Goal: Task Accomplishment & Management: Use online tool/utility

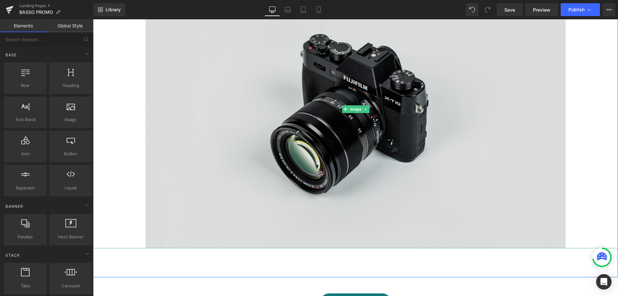
scroll to position [231, 0]
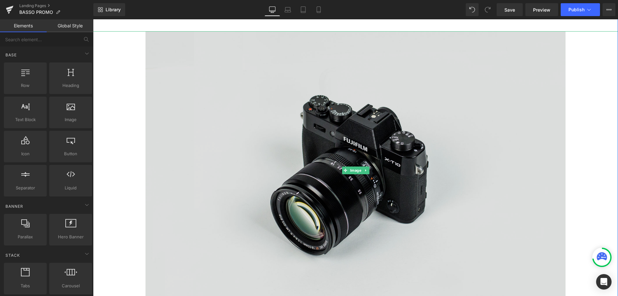
click at [323, 116] on img at bounding box center [355, 170] width 420 height 278
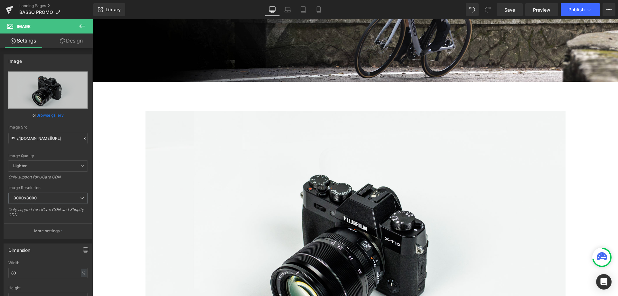
scroll to position [167, 0]
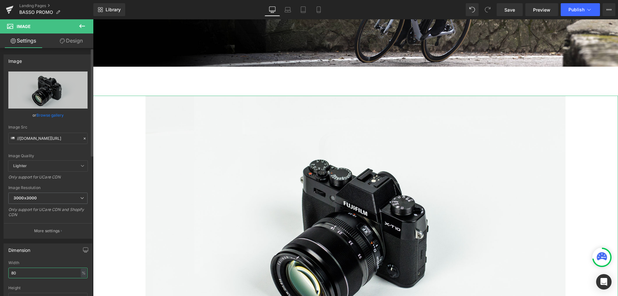
click at [51, 270] on input "80" at bounding box center [47, 272] width 79 height 11
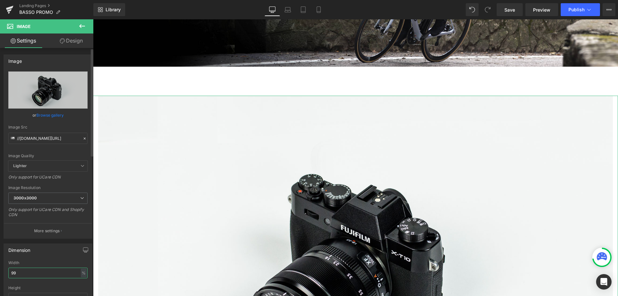
type input "100"
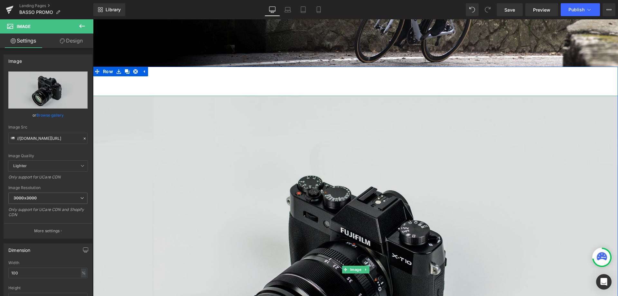
click at [298, 175] on img at bounding box center [355, 270] width 525 height 348
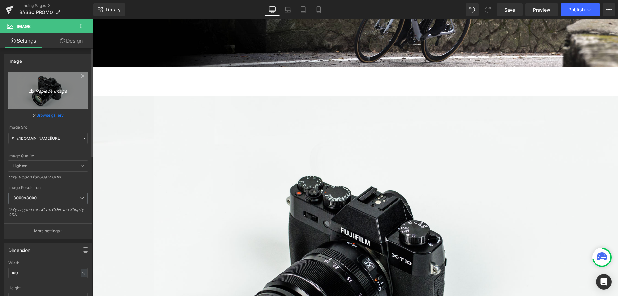
click at [31, 91] on icon at bounding box center [32, 91] width 6 height 6
type input "C:\fakepath\250812_BASSO_PROMO_BANNER.jpg"
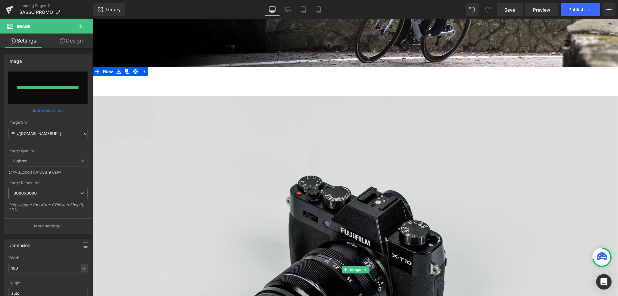
type input "[URL][DOMAIN_NAME]"
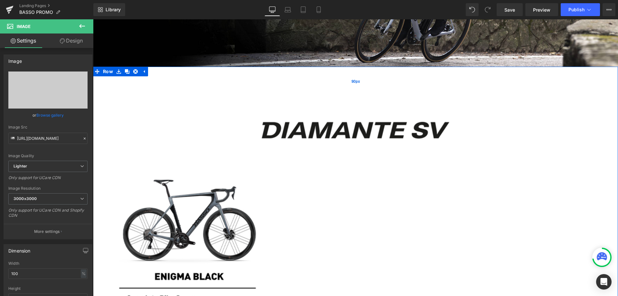
click at [481, 80] on div "90px" at bounding box center [355, 81] width 525 height 29
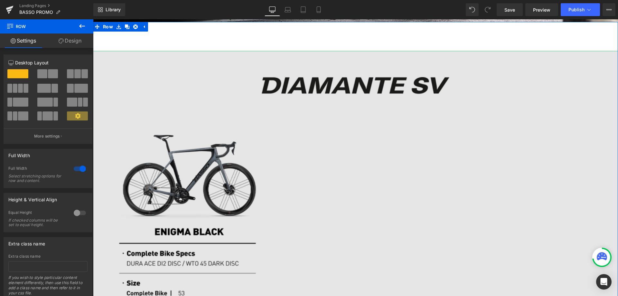
scroll to position [210, 0]
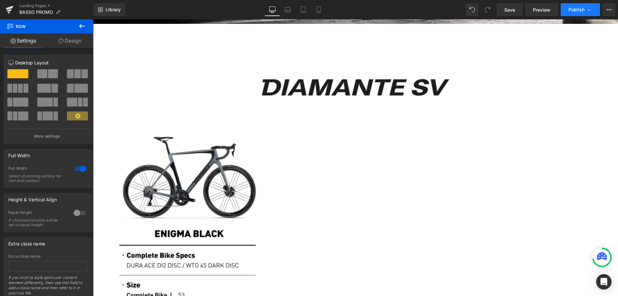
click at [585, 9] on button "Publish" at bounding box center [580, 9] width 39 height 13
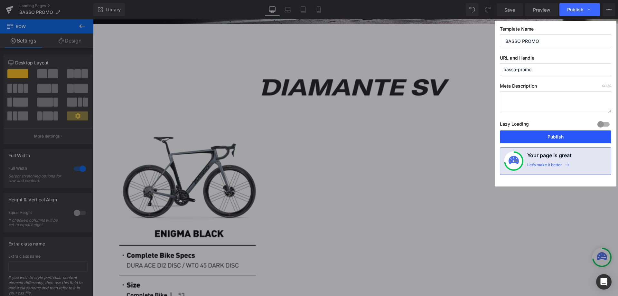
click at [551, 138] on button "Publish" at bounding box center [555, 136] width 111 height 13
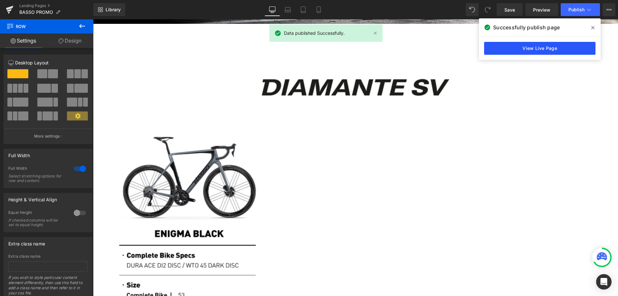
click at [536, 49] on link "View Live Page" at bounding box center [539, 48] width 111 height 13
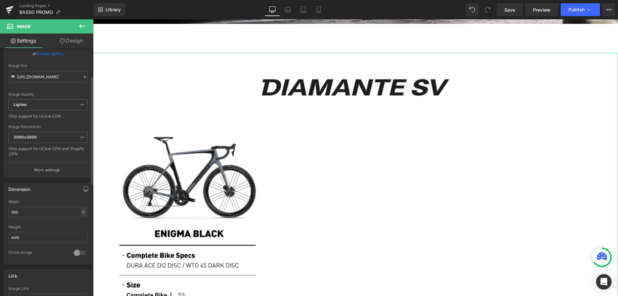
scroll to position [64, 0]
click at [59, 136] on span "3000x3000" at bounding box center [47, 134] width 79 height 11
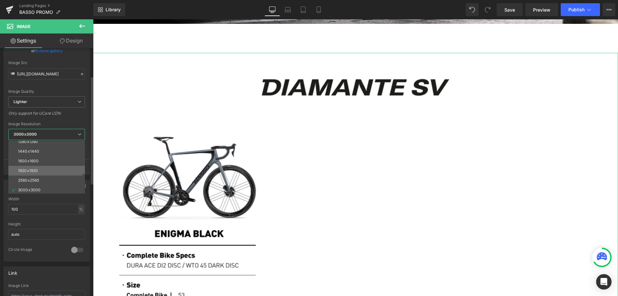
scroll to position [92, 0]
click at [34, 169] on div "1920x1920" at bounding box center [28, 169] width 20 height 5
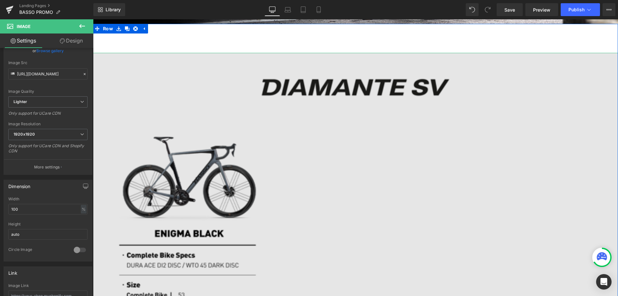
type input "[URL][DOMAIN_NAME]"
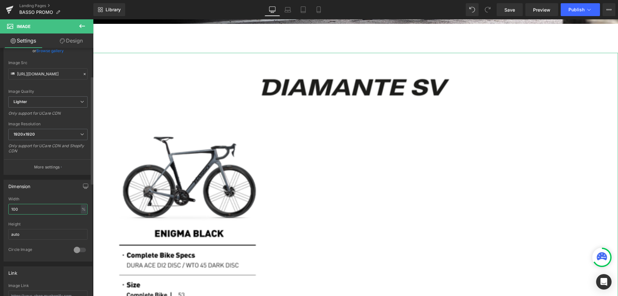
click at [29, 210] on input "100" at bounding box center [47, 209] width 79 height 11
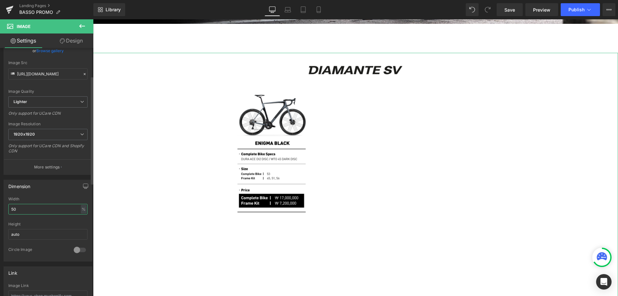
click at [29, 209] on input "50" at bounding box center [47, 209] width 79 height 11
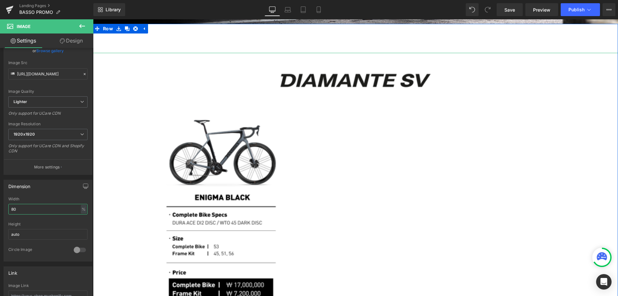
type input "80"
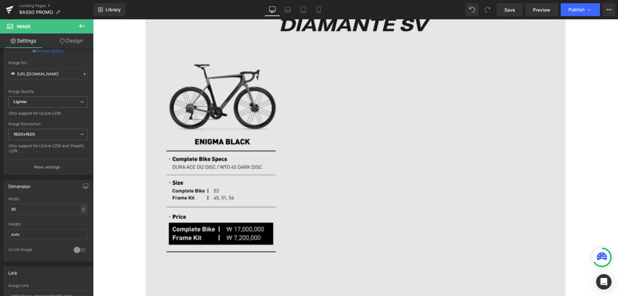
scroll to position [172, 0]
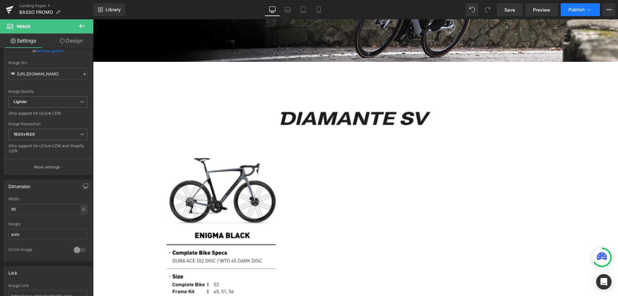
click at [579, 9] on span "Publish" at bounding box center [576, 9] width 16 height 5
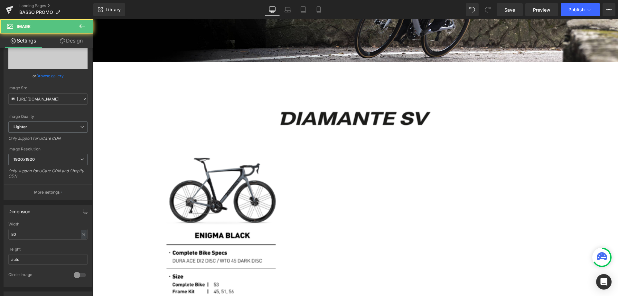
scroll to position [0, 0]
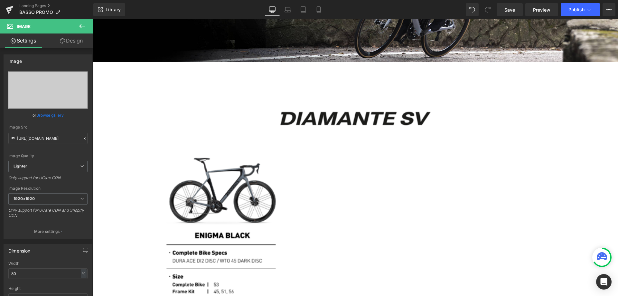
click at [196, 149] on div at bounding box center [355, 157] width 525 height 277
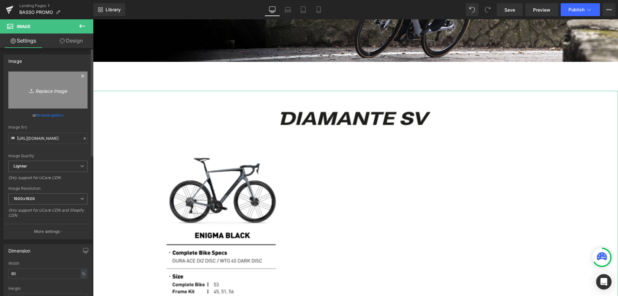
click at [45, 87] on icon "Replace Image" at bounding box center [48, 90] width 52 height 8
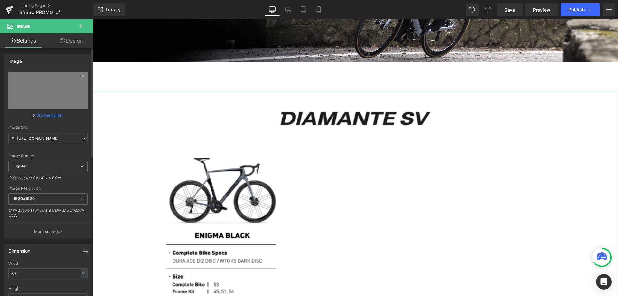
click at [79, 77] on icon at bounding box center [83, 76] width 8 height 8
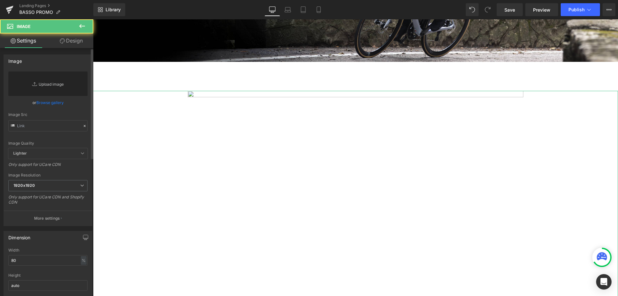
click at [51, 83] on link "Replace Image" at bounding box center [47, 83] width 79 height 24
click at [29, 261] on input "80" at bounding box center [47, 260] width 79 height 11
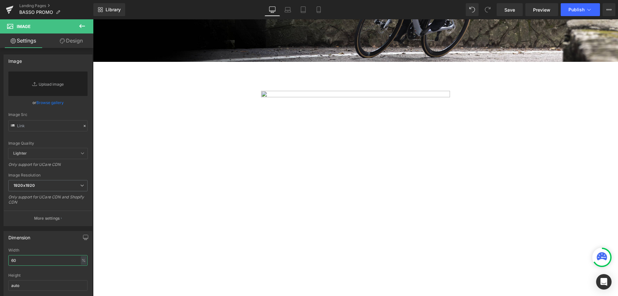
type input "60"
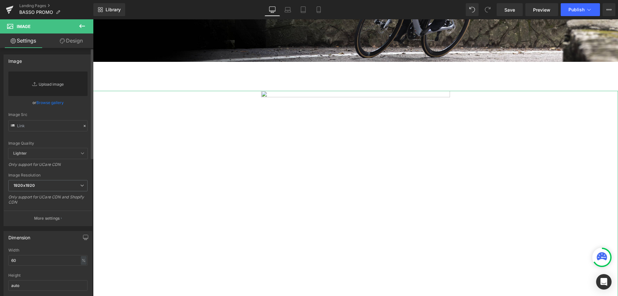
click at [49, 82] on link "Replace Image" at bounding box center [47, 83] width 79 height 24
type input "C:\fakepath\250812_BASSO_PROMO_BANNER.jpg"
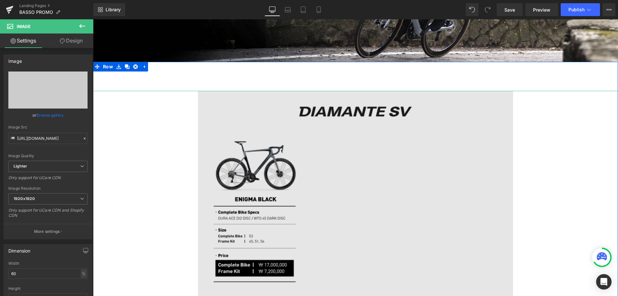
type input "[URL][DOMAIN_NAME]"
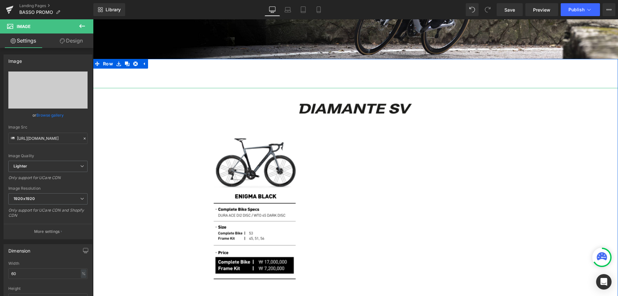
scroll to position [172, 0]
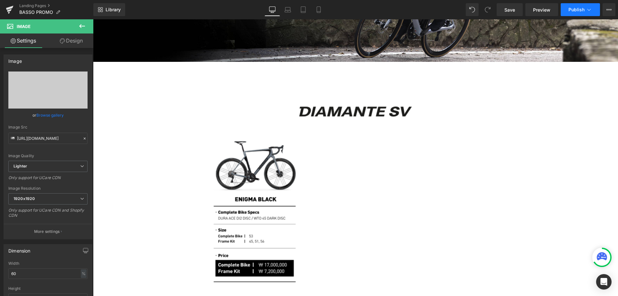
click at [584, 13] on button "Publish" at bounding box center [580, 9] width 39 height 13
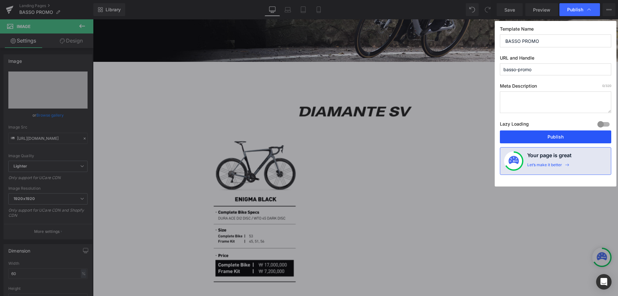
drag, startPoint x: 556, startPoint y: 133, endPoint x: 463, endPoint y: 113, distance: 95.0
click at [556, 133] on button "Publish" at bounding box center [555, 136] width 111 height 13
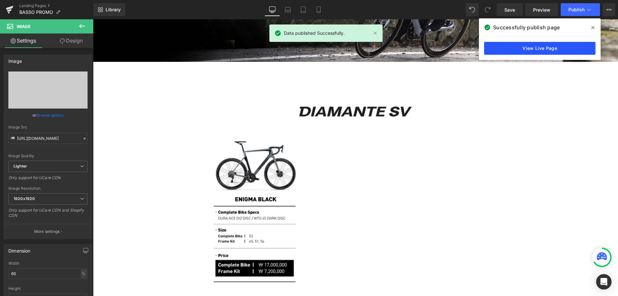
click at [537, 48] on link "View Live Page" at bounding box center [539, 48] width 111 height 13
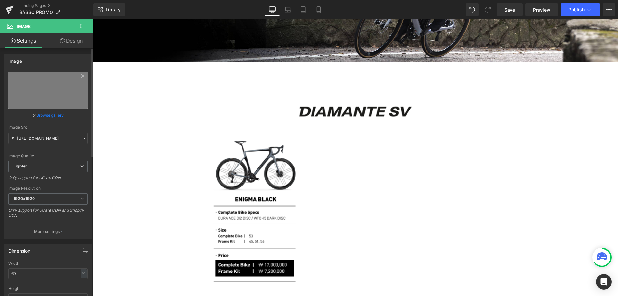
click at [81, 76] on icon at bounding box center [82, 75] width 3 height 3
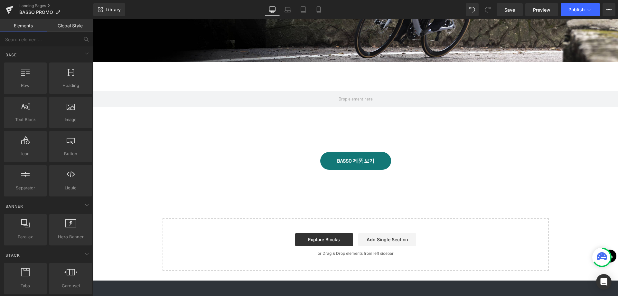
click at [194, 182] on div "Image PROMO ZONE Text Block Hero Banner 200px 200px Row 90px 90px BASSO 제품 보기 B…" at bounding box center [355, 85] width 525 height 390
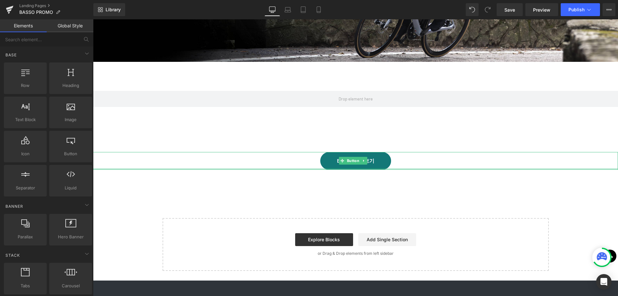
drag, startPoint x: 656, startPoint y: 24, endPoint x: 194, endPoint y: 168, distance: 483.8
click at [194, 168] on div "BASSO 제품 보기 Button" at bounding box center [355, 161] width 525 height 18
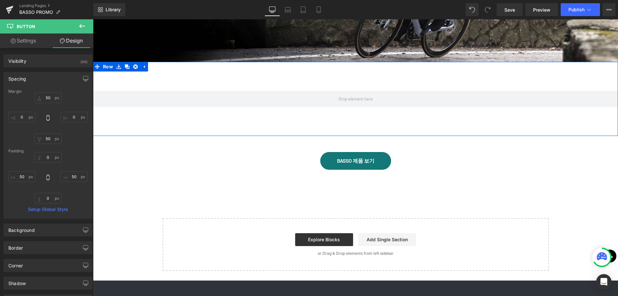
click at [263, 127] on div "90px" at bounding box center [355, 121] width 525 height 29
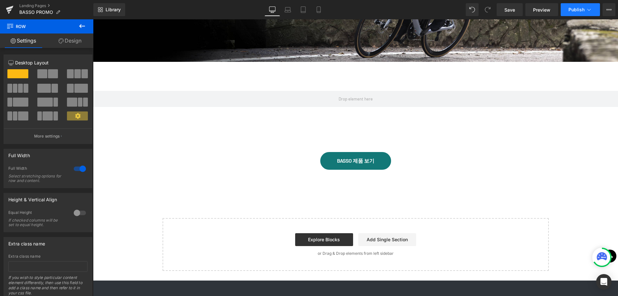
click at [584, 9] on span "Publish" at bounding box center [576, 9] width 16 height 5
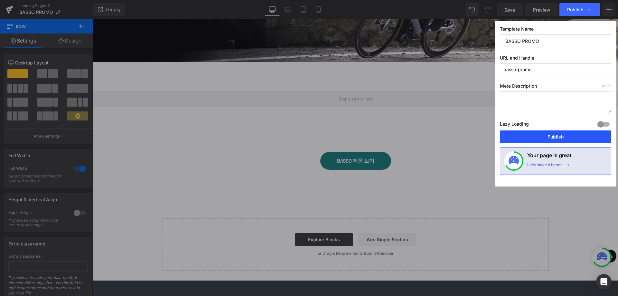
click at [570, 136] on button "Publish" at bounding box center [555, 136] width 111 height 13
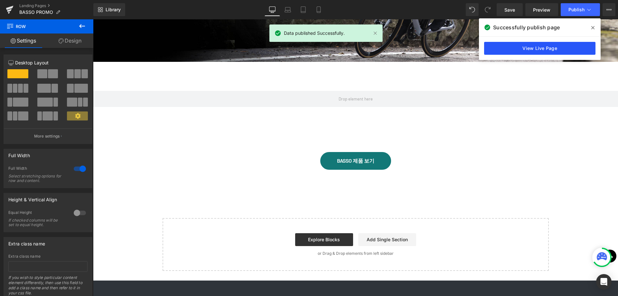
click at [527, 46] on link "View Live Page" at bounding box center [539, 48] width 111 height 13
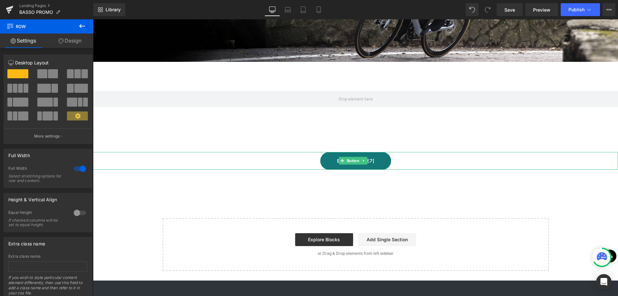
click at [291, 159] on div "BASSO 제품 보기" at bounding box center [355, 161] width 525 height 18
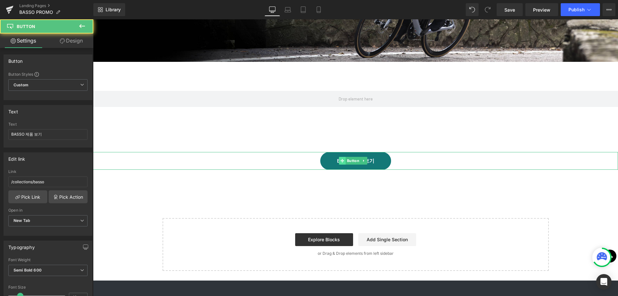
click at [340, 160] on span at bounding box center [342, 161] width 7 height 8
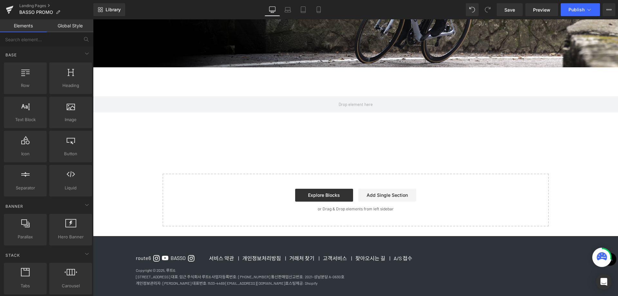
scroll to position [166, 0]
click at [251, 149] on div "Image PROMO ZONE Text Block Hero Banner 200px 200px Row 90px 90px Select your l…" at bounding box center [355, 66] width 525 height 340
click at [273, 143] on div "Image PROMO ZONE Text Block Hero Banner 200px 200px Row 90px 90px Select your l…" at bounding box center [355, 66] width 525 height 340
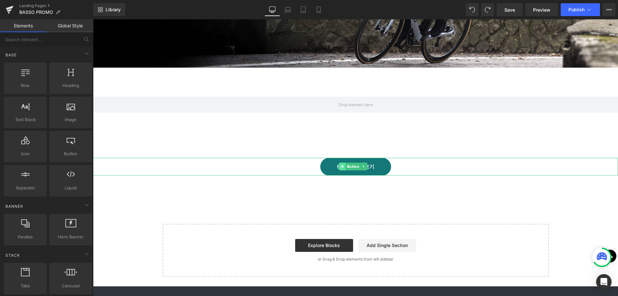
click at [344, 165] on icon at bounding box center [343, 166] width 4 height 4
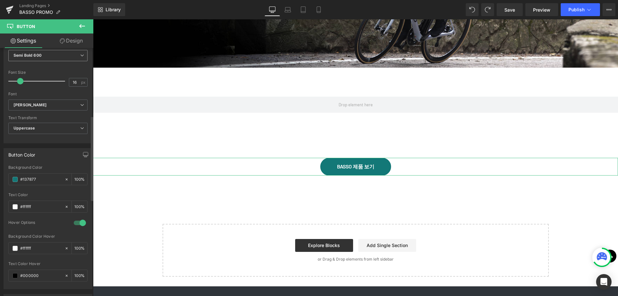
scroll to position [64, 0]
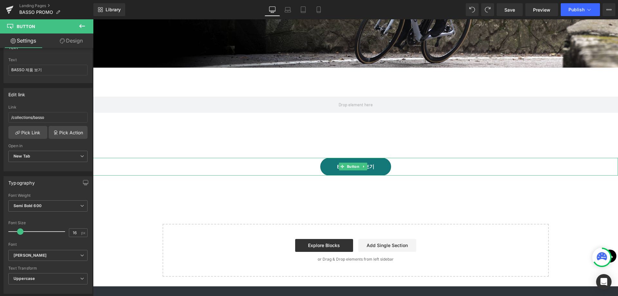
click at [418, 165] on div "BASSO 제품 보기" at bounding box center [355, 167] width 525 height 18
click at [339, 166] on span at bounding box center [342, 167] width 7 height 8
click at [342, 166] on icon at bounding box center [343, 166] width 4 height 4
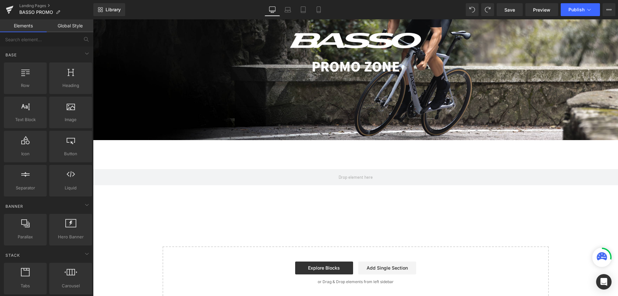
scroll to position [86, 0]
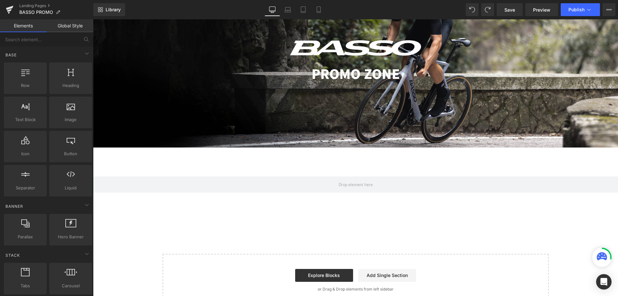
click at [206, 198] on div "Row 90px 90px" at bounding box center [355, 184] width 525 height 74
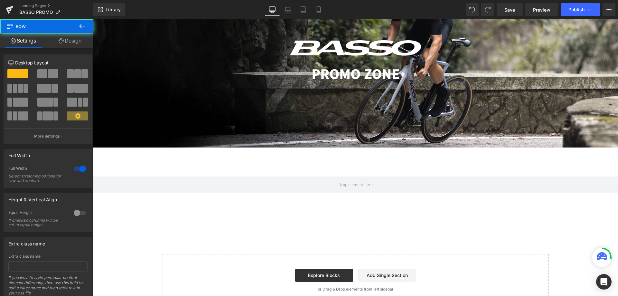
click at [147, 226] on div "Image PROMO ZONE Text Block Hero Banner 200px 200px Row 90px 90px Select your l…" at bounding box center [355, 146] width 525 height 340
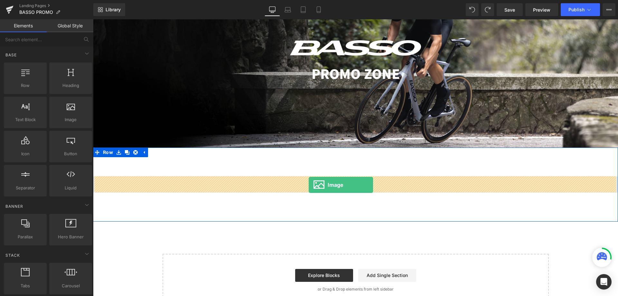
drag, startPoint x: 167, startPoint y: 135, endPoint x: 309, endPoint y: 185, distance: 150.1
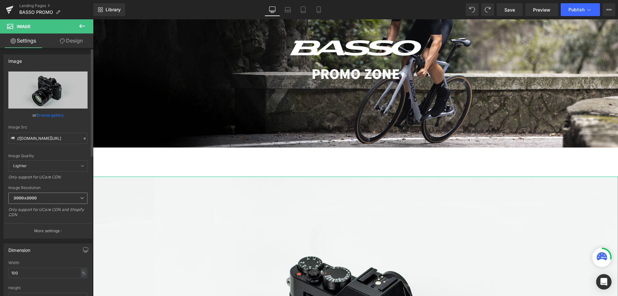
click at [62, 198] on span "3000x3000" at bounding box center [47, 197] width 79 height 11
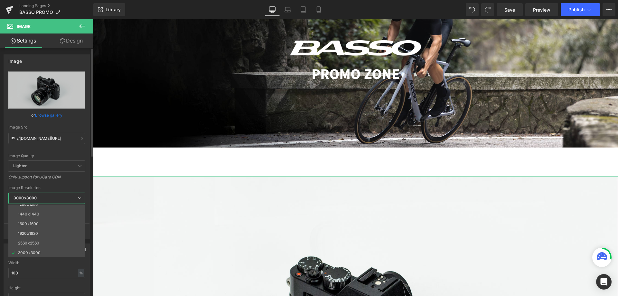
scroll to position [92, 0]
click at [35, 249] on li "3000x3000" at bounding box center [48, 253] width 80 height 10
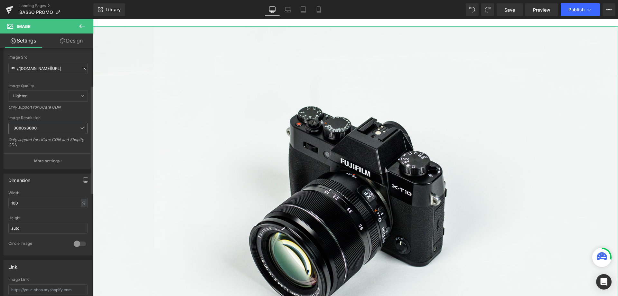
scroll to position [86, 0]
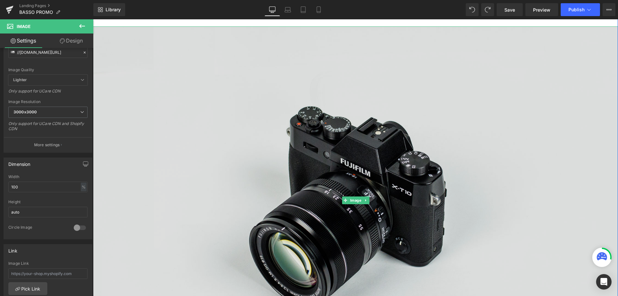
click at [333, 199] on img at bounding box center [355, 200] width 525 height 348
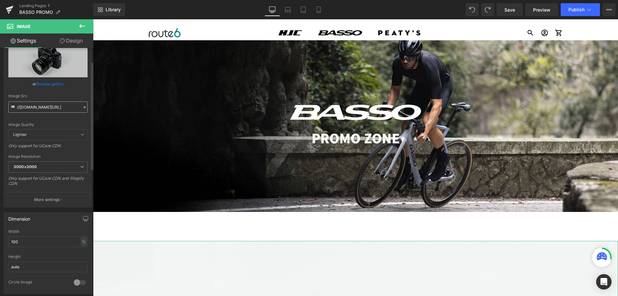
scroll to position [0, 0]
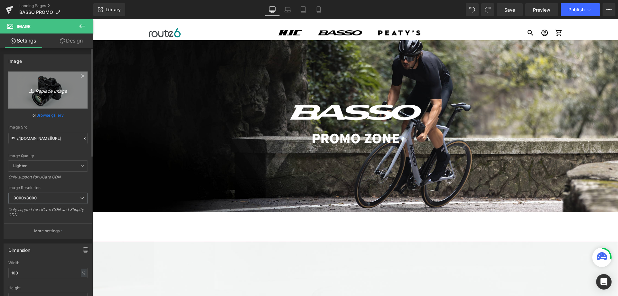
click at [47, 91] on icon "Replace Image" at bounding box center [48, 90] width 52 height 8
type input "C:\fakepath\250812_BASSO_PROMO_BANNER.jpg"
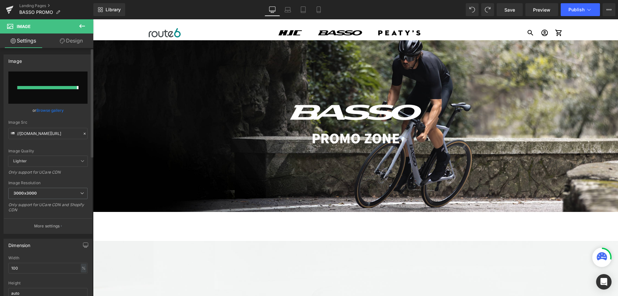
type input "[URL][DOMAIN_NAME]"
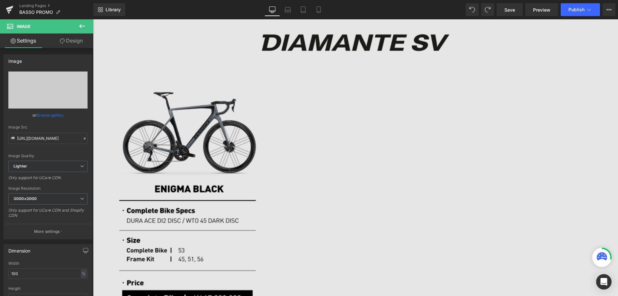
scroll to position [258, 0]
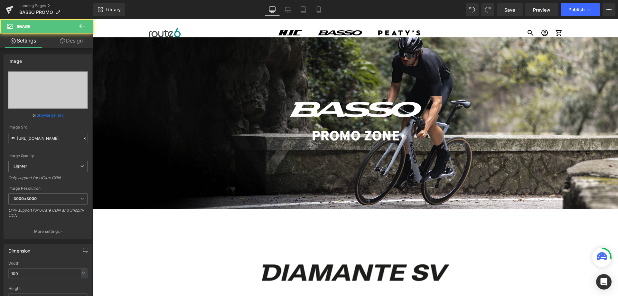
scroll to position [0, 0]
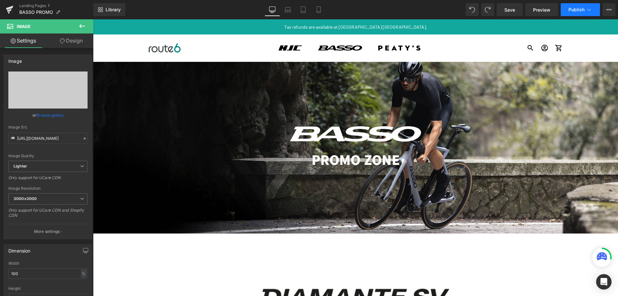
click at [587, 8] on icon at bounding box center [589, 9] width 6 height 6
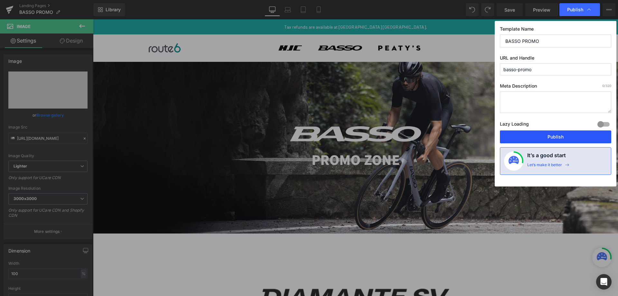
click at [552, 134] on button "Publish" at bounding box center [555, 136] width 111 height 13
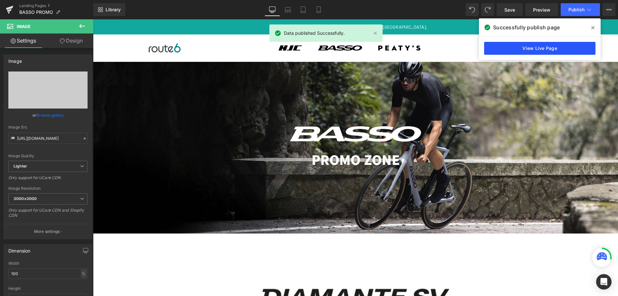
click at [554, 44] on link "View Live Page" at bounding box center [539, 48] width 111 height 13
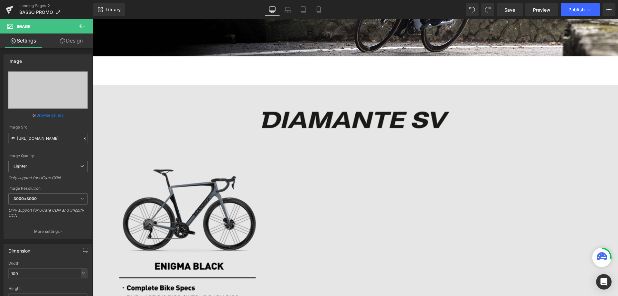
scroll to position [193, 0]
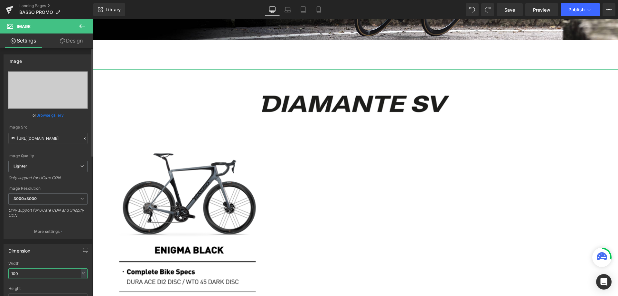
click at [31, 275] on input "100" at bounding box center [47, 273] width 79 height 11
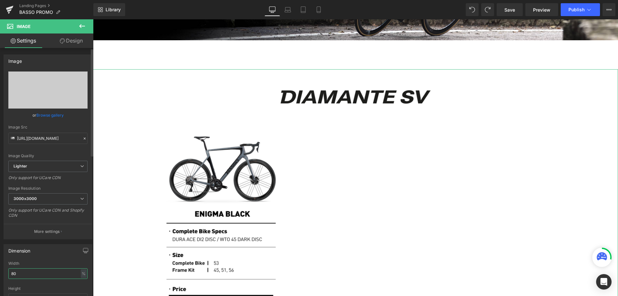
click at [31, 275] on input "80" at bounding box center [47, 273] width 79 height 11
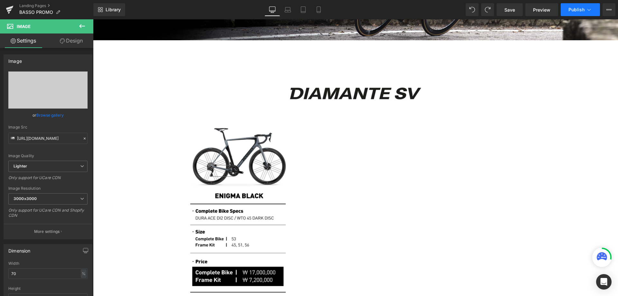
click at [586, 11] on button "Publish" at bounding box center [580, 9] width 39 height 13
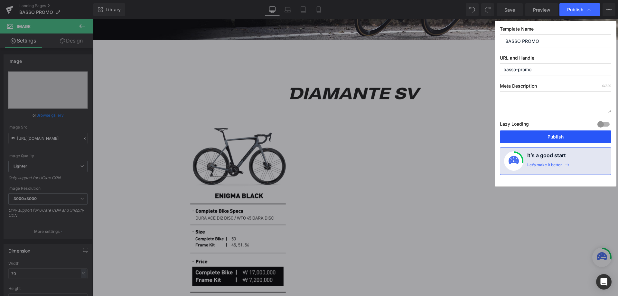
click at [550, 132] on button "Publish" at bounding box center [555, 136] width 111 height 13
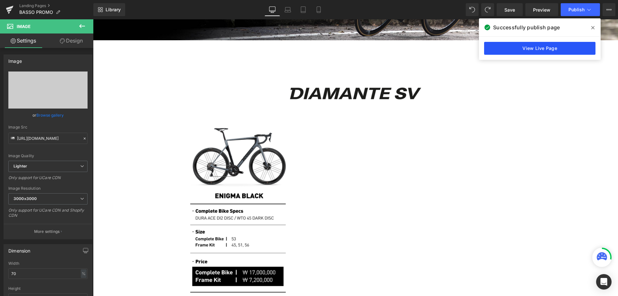
click at [538, 52] on link "View Live Page" at bounding box center [539, 48] width 111 height 13
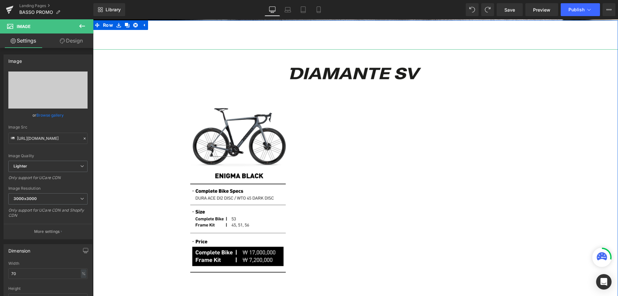
scroll to position [279, 0]
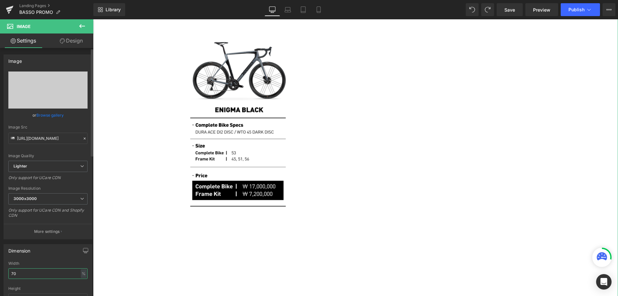
click at [51, 272] on input "70" at bounding box center [47, 273] width 79 height 11
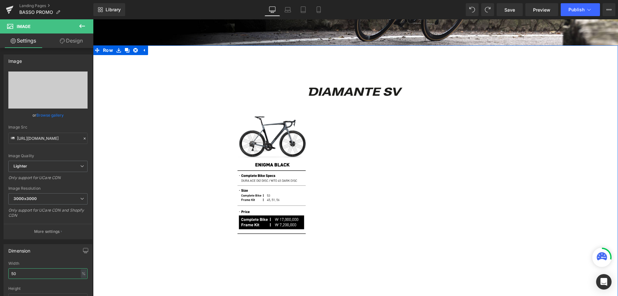
scroll to position [215, 0]
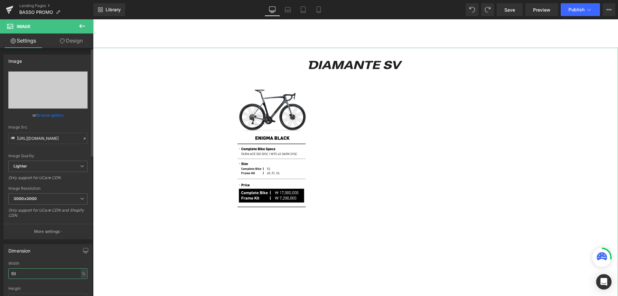
click at [35, 272] on input "50" at bounding box center [47, 273] width 79 height 11
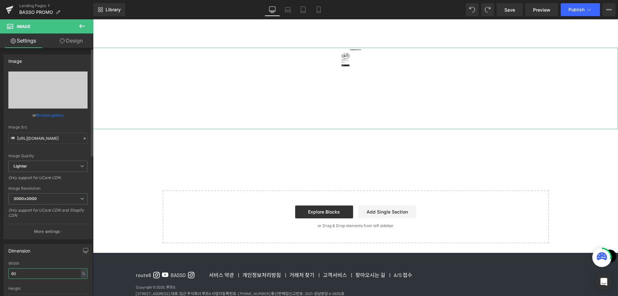
type input "60"
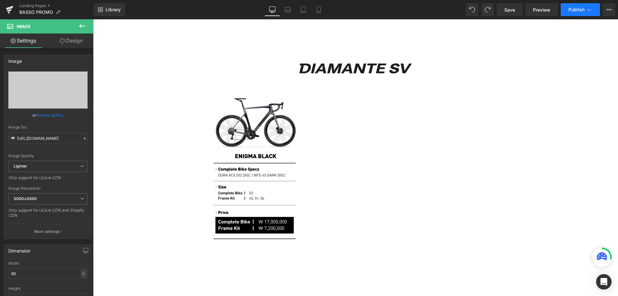
click at [585, 14] on button "Publish" at bounding box center [580, 9] width 39 height 13
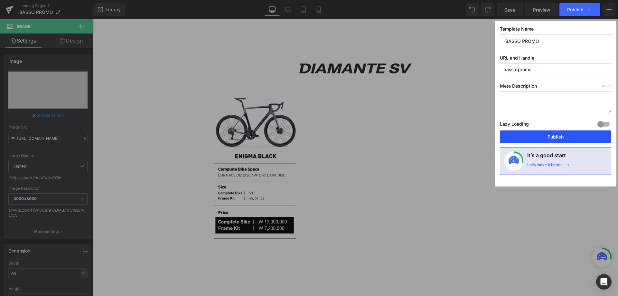
click at [547, 136] on button "Publish" at bounding box center [555, 136] width 111 height 13
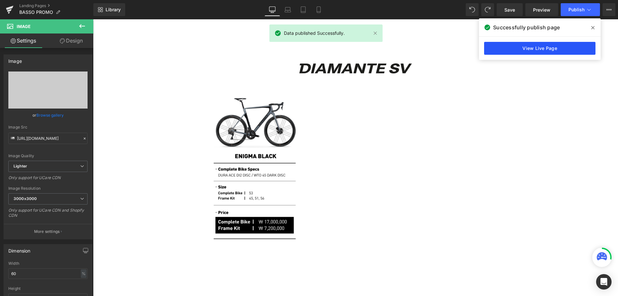
click at [546, 49] on link "View Live Page" at bounding box center [539, 48] width 111 height 13
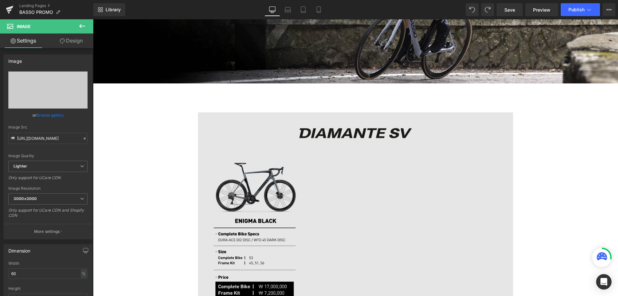
scroll to position [150, 0]
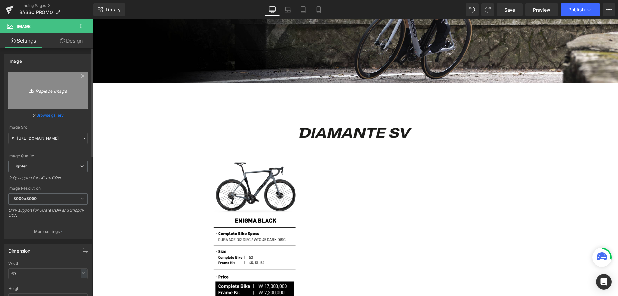
click at [51, 90] on icon "Replace Image" at bounding box center [48, 90] width 52 height 8
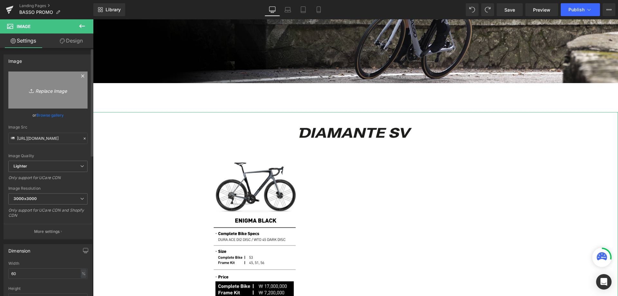
click at [53, 91] on icon "Replace Image" at bounding box center [48, 90] width 52 height 8
type input "C:\fakepath\250812_BASSO_PROMO_BANNER.jpg"
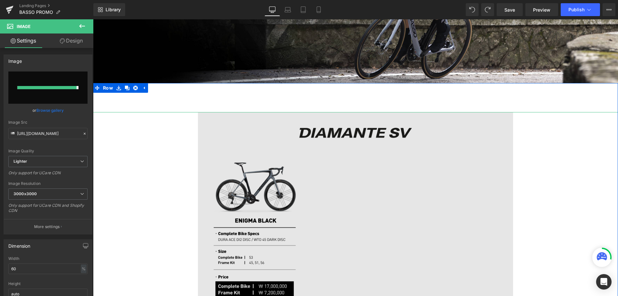
type input "[URL][DOMAIN_NAME]"
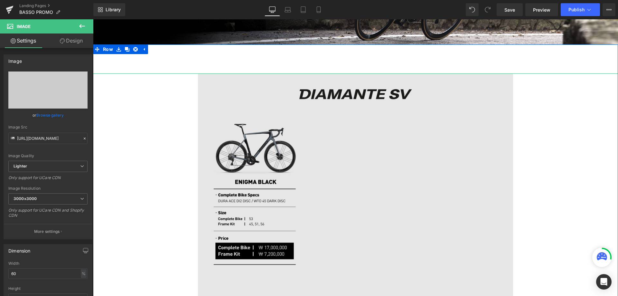
scroll to position [193, 0]
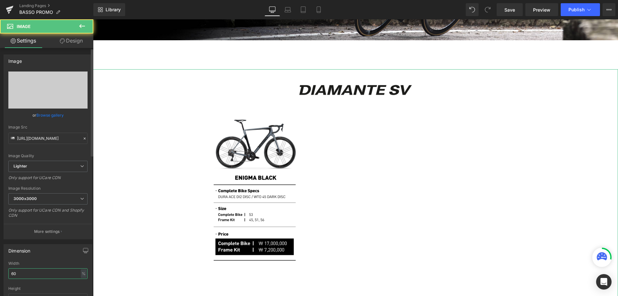
click at [24, 272] on input "60" at bounding box center [47, 273] width 79 height 11
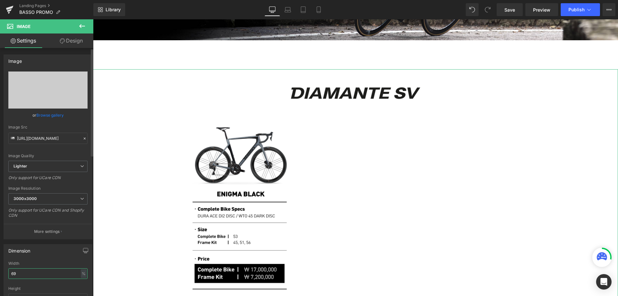
type input "70"
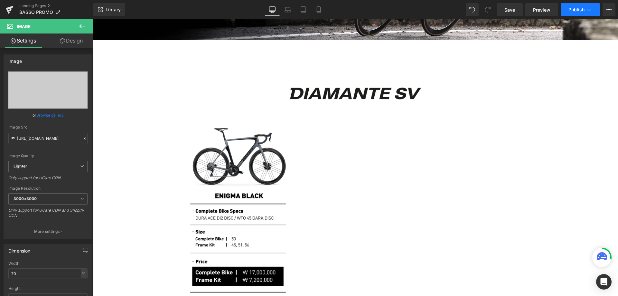
click at [580, 11] on span "Publish" at bounding box center [576, 9] width 16 height 5
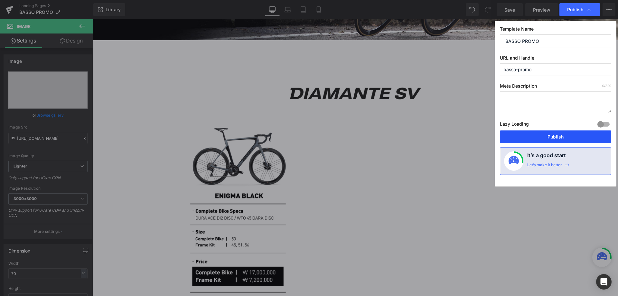
click at [554, 141] on button "Publish" at bounding box center [555, 136] width 111 height 13
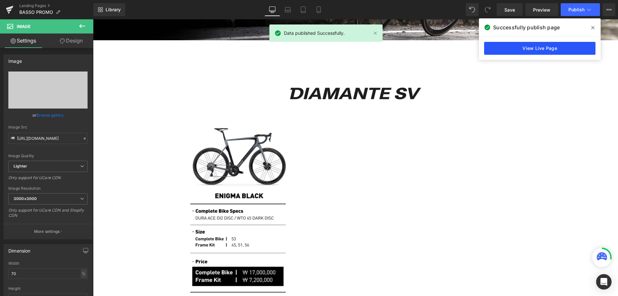
click at [553, 52] on link "View Live Page" at bounding box center [539, 48] width 111 height 13
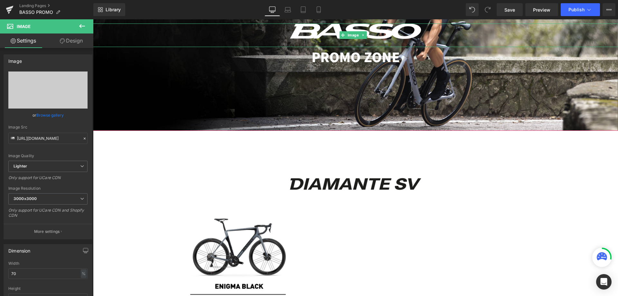
scroll to position [129, 0]
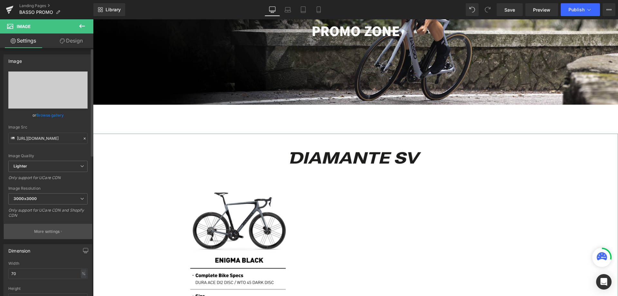
click at [43, 232] on p "More settings" at bounding box center [47, 232] width 26 height 6
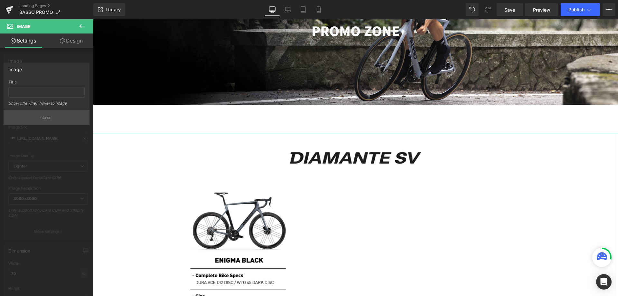
click at [55, 118] on button "Back" at bounding box center [47, 117] width 86 height 14
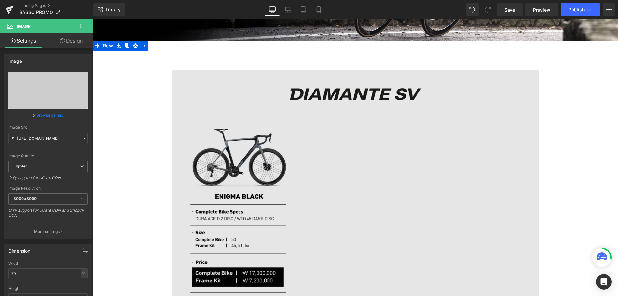
scroll to position [193, 0]
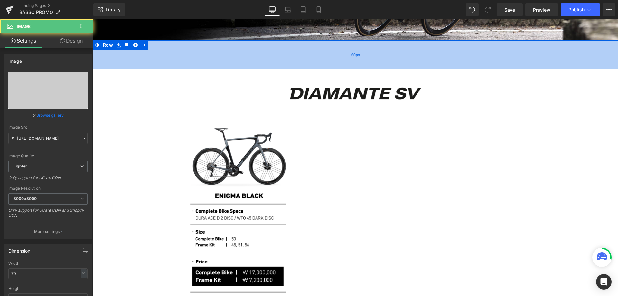
click at [499, 44] on div "90px" at bounding box center [355, 54] width 525 height 29
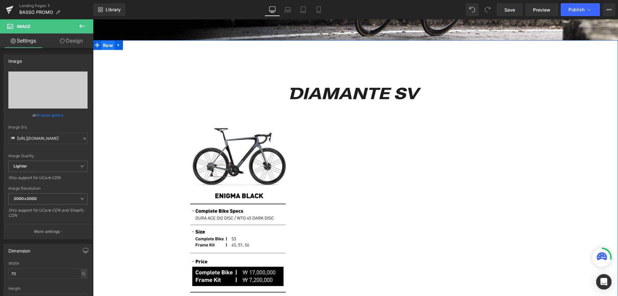
click at [103, 44] on span "Row" at bounding box center [107, 46] width 13 height 10
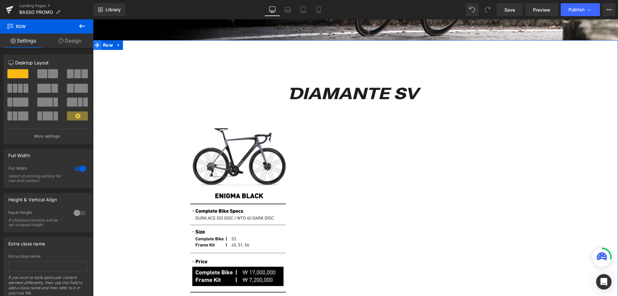
click at [94, 41] on span at bounding box center [97, 45] width 8 height 10
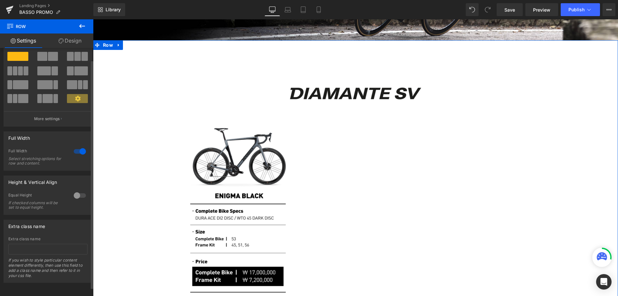
scroll to position [0, 0]
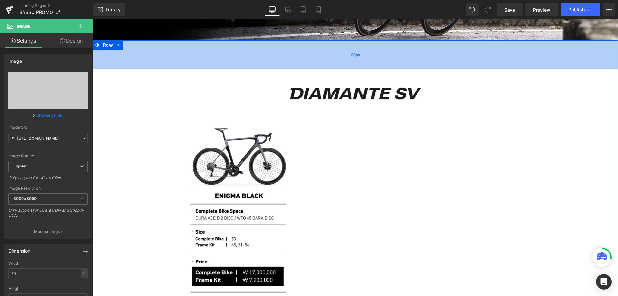
click at [189, 64] on div "90px" at bounding box center [355, 54] width 525 height 29
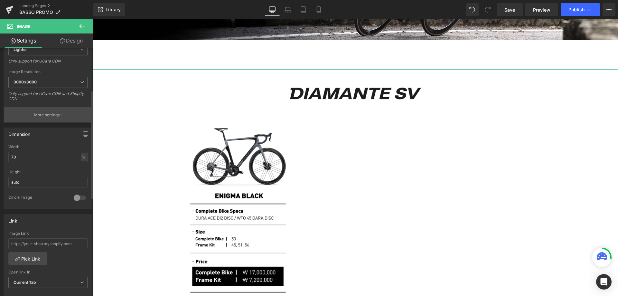
scroll to position [129, 0]
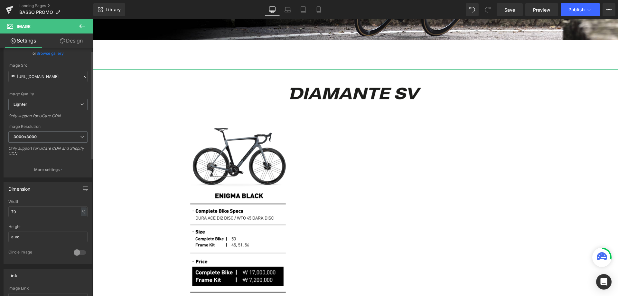
scroll to position [0, 0]
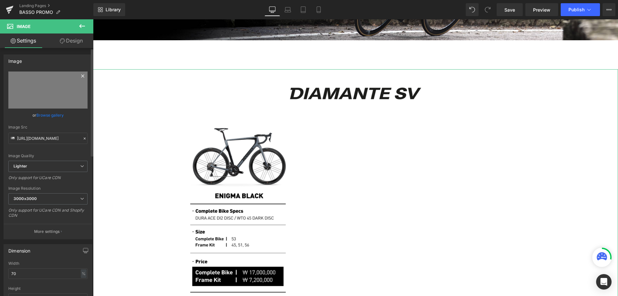
click at [81, 76] on icon at bounding box center [83, 76] width 8 height 8
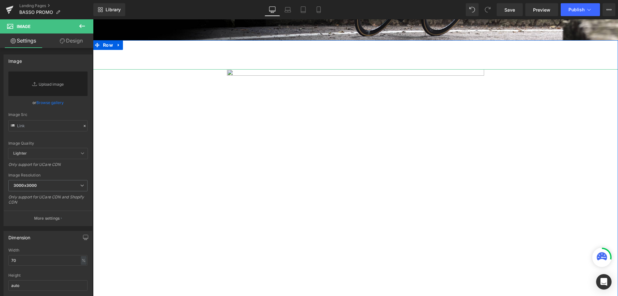
click at [97, 47] on icon at bounding box center [97, 44] width 5 height 5
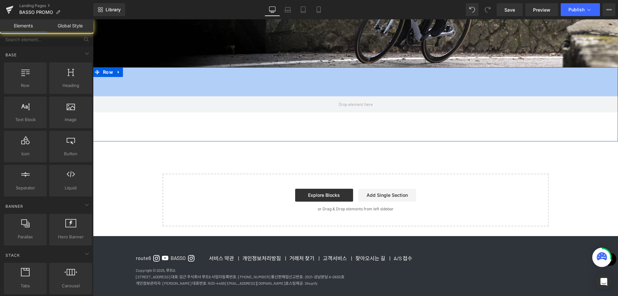
scroll to position [166, 0]
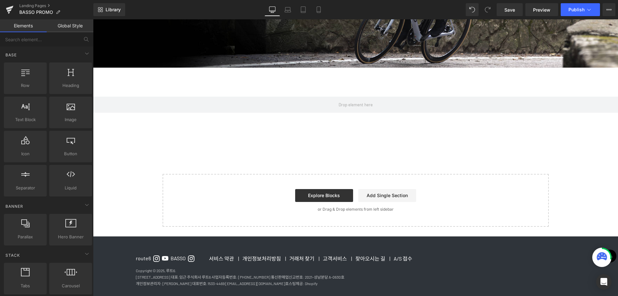
click at [172, 164] on div "Image PROMO ZONE Text Block Hero Banner 200px 200px Row 90px 90px Select your l…" at bounding box center [355, 66] width 525 height 340
click at [133, 157] on div "Image PROMO ZONE Text Block Hero Banner 200px 200px Row 90px 90px Select your l…" at bounding box center [355, 66] width 525 height 340
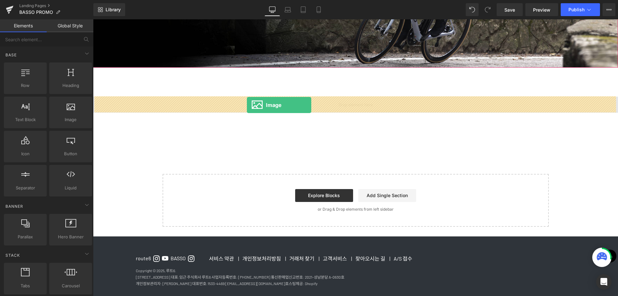
drag, startPoint x: 164, startPoint y: 132, endPoint x: 247, endPoint y: 105, distance: 87.6
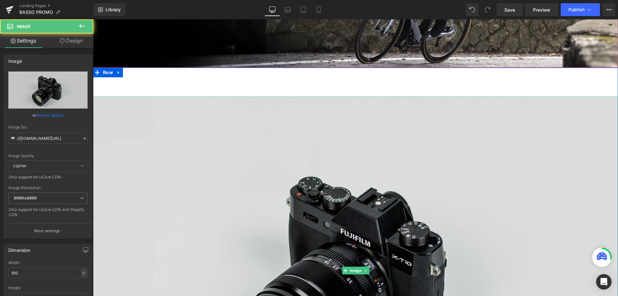
click at [258, 126] on img at bounding box center [355, 271] width 525 height 348
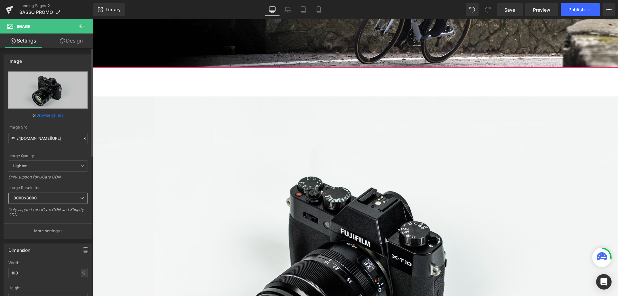
click at [50, 197] on span "3000x3000" at bounding box center [47, 197] width 79 height 11
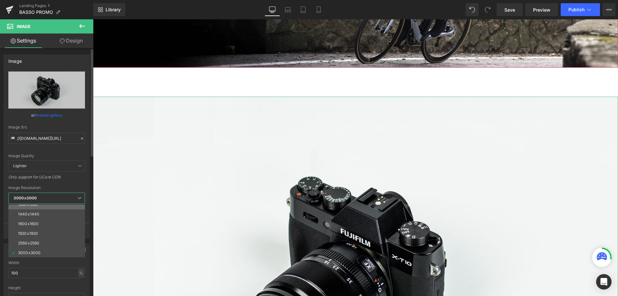
scroll to position [92, 0]
click at [34, 243] on div "2560x2560" at bounding box center [28, 242] width 21 height 5
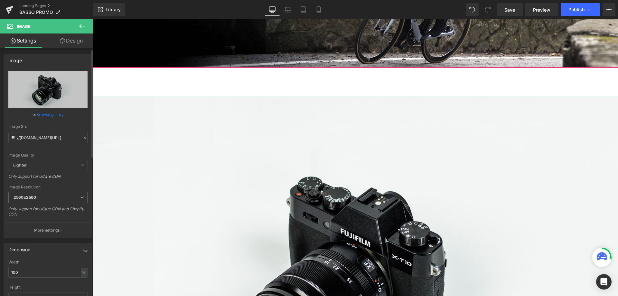
scroll to position [0, 0]
click at [82, 138] on icon at bounding box center [84, 138] width 5 height 5
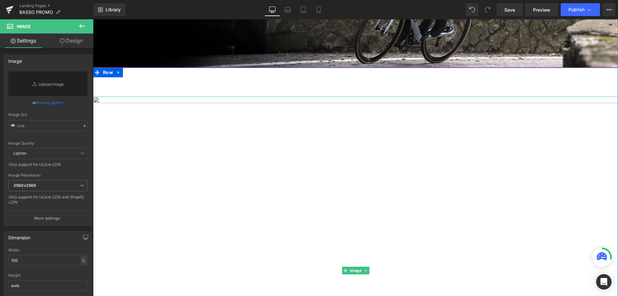
click at [153, 136] on img at bounding box center [355, 271] width 525 height 348
type input "//[DOMAIN_NAME][URL]"
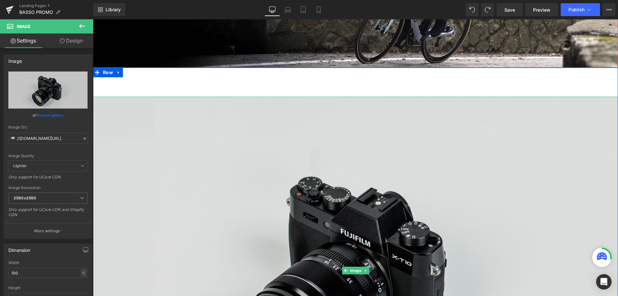
click at [249, 141] on img at bounding box center [355, 271] width 525 height 348
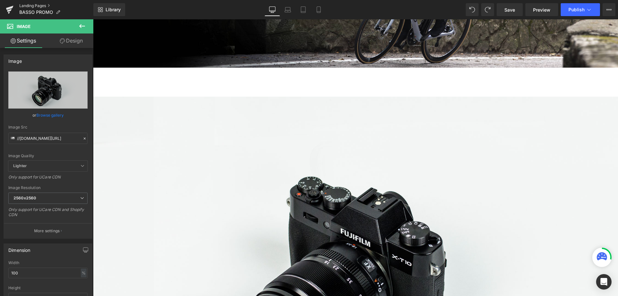
click at [42, 5] on link "Landing Pages" at bounding box center [56, 5] width 74 height 5
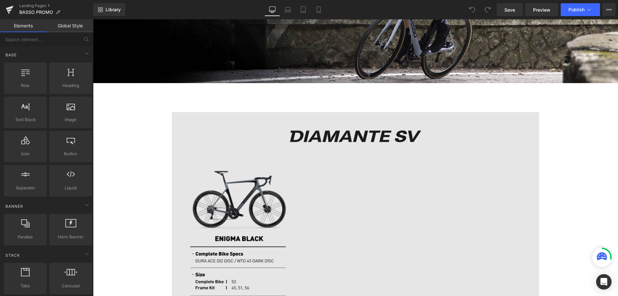
scroll to position [236, 0]
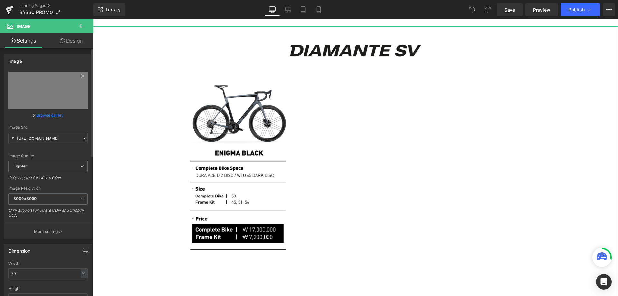
click at [81, 75] on icon at bounding box center [83, 76] width 8 height 8
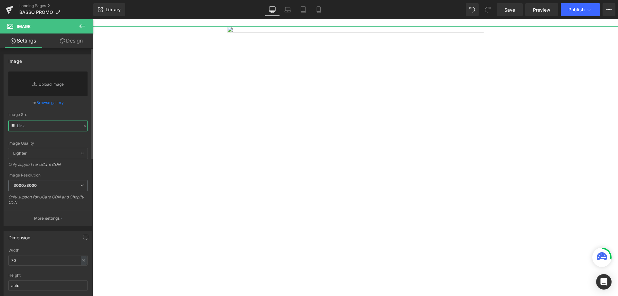
click at [53, 126] on input "text" at bounding box center [47, 125] width 79 height 11
paste input "https://cdn.shopify.com/s/files/1/0665/8598/5312/files/250812_BASSO_PROMO_BANNE…"
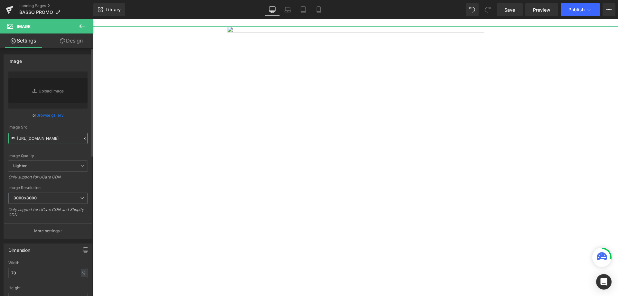
type input "https://cdn.shopify.com/s/files/1/0665/8598/5312/files/250812_BASSO_PROMO_BANNE…"
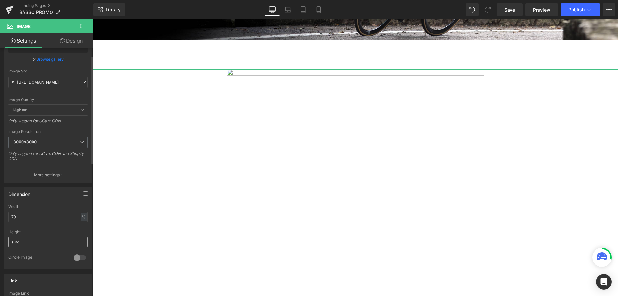
scroll to position [64, 0]
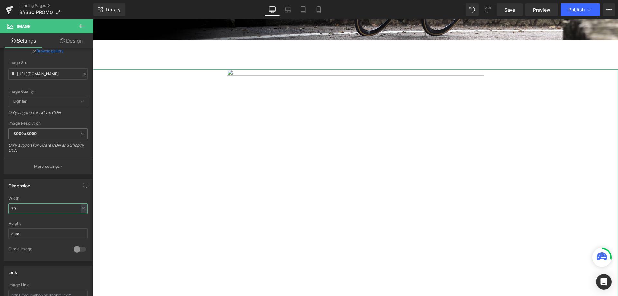
drag, startPoint x: 52, startPoint y: 208, endPoint x: -56, endPoint y: 210, distance: 107.5
click at [0, 210] on html "You are previewing how the will restyle your page. You can not edit Elements in…" at bounding box center [309, 148] width 618 height 296
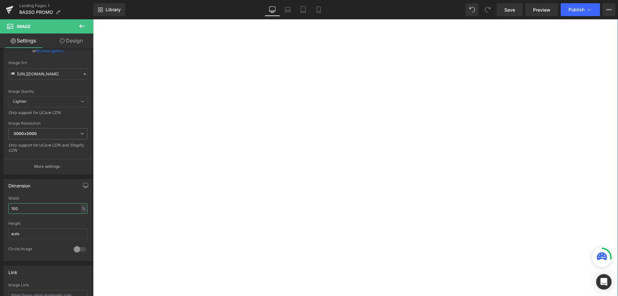
type input "100"
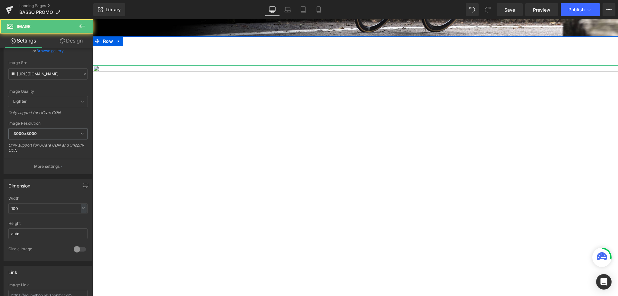
scroll to position [193, 0]
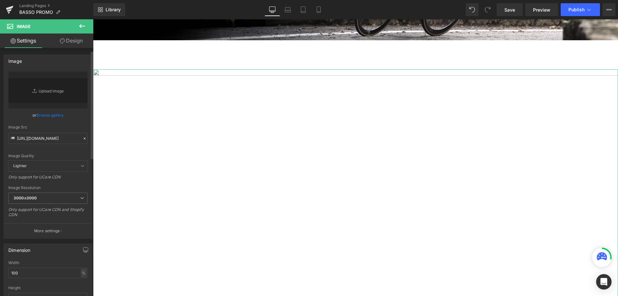
scroll to position [43, 0]
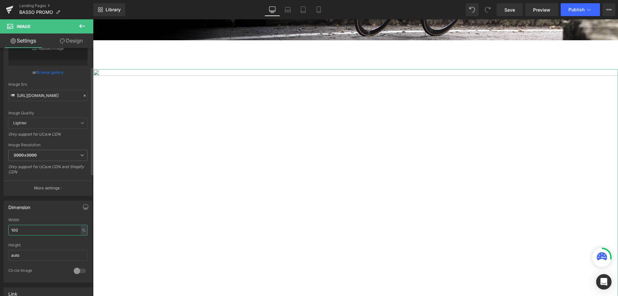
click at [41, 229] on input "100" at bounding box center [47, 230] width 79 height 11
type input "80"
click at [592, 10] on button "Publish" at bounding box center [580, 9] width 39 height 13
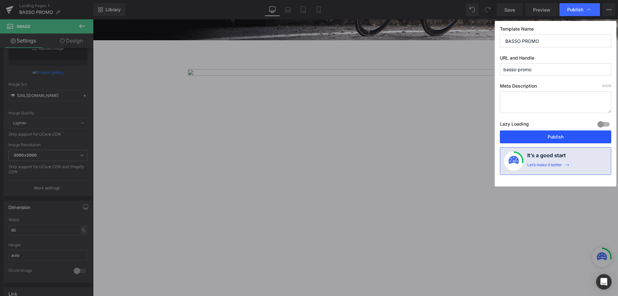
click at [539, 138] on button "Publish" at bounding box center [555, 136] width 111 height 13
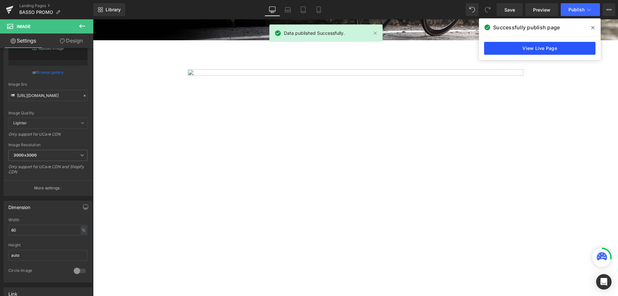
click at [530, 48] on link "View Live Page" at bounding box center [539, 48] width 111 height 13
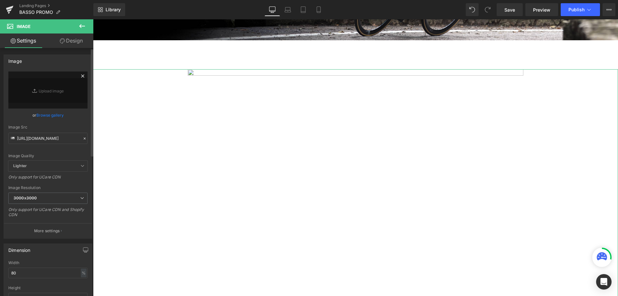
click at [81, 76] on icon at bounding box center [82, 75] width 3 height 3
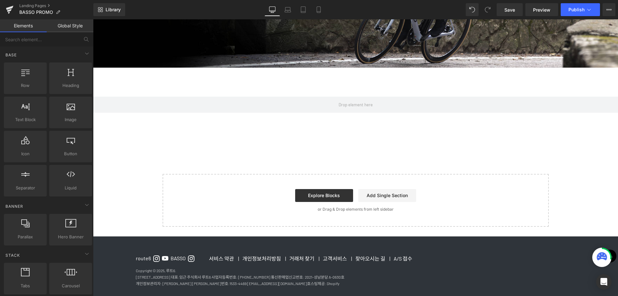
drag, startPoint x: 156, startPoint y: 155, endPoint x: 179, endPoint y: 157, distance: 23.4
click at [156, 154] on div "Image PROMO ZONE Text Block Hero Banner Row 90px 90px Select your layout" at bounding box center [355, 66] width 525 height 340
click at [572, 12] on span "Publish" at bounding box center [576, 9] width 16 height 5
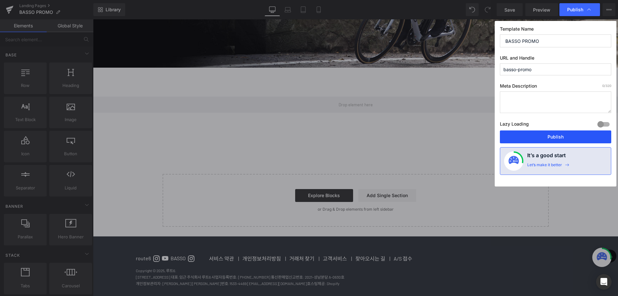
click at [569, 131] on button "Publish" at bounding box center [555, 136] width 111 height 13
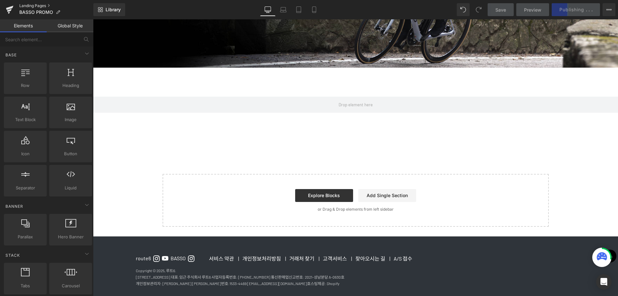
click at [38, 5] on link "Landing Pages" at bounding box center [56, 5] width 74 height 5
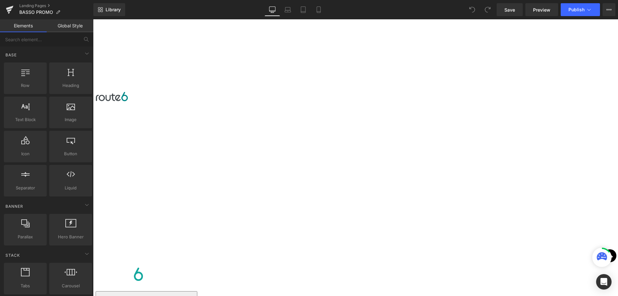
scroll to position [150, 0]
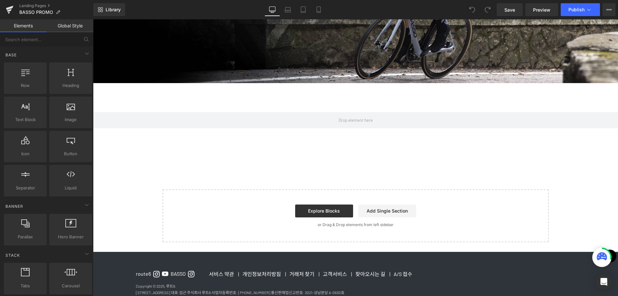
click at [223, 166] on div "Image PROMO ZONE Text Block Hero Banner Row Select your layout" at bounding box center [355, 81] width 525 height 340
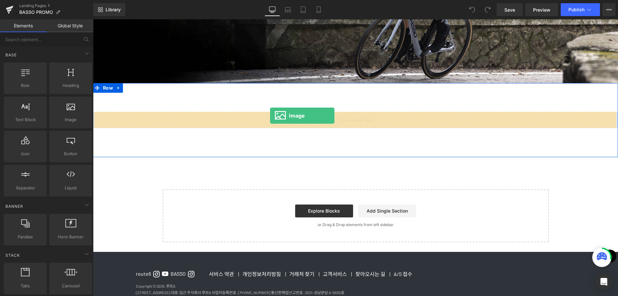
drag, startPoint x: 156, startPoint y: 133, endPoint x: 270, endPoint y: 116, distance: 115.3
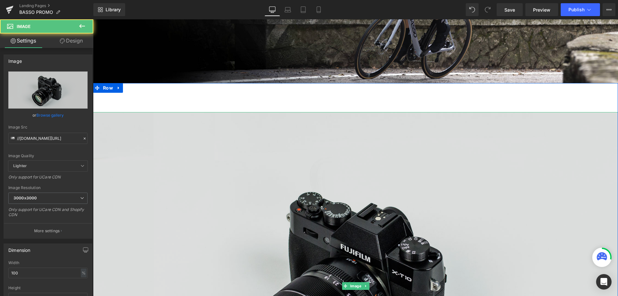
drag, startPoint x: 182, startPoint y: 135, endPoint x: 196, endPoint y: 135, distance: 14.8
click at [182, 135] on img at bounding box center [355, 286] width 525 height 348
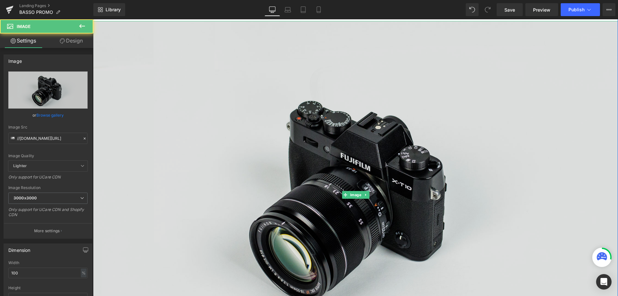
scroll to position [279, 0]
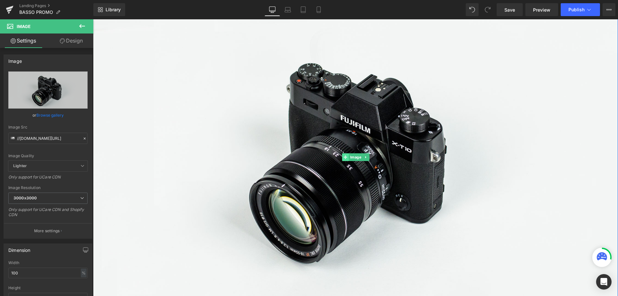
click at [344, 155] on icon at bounding box center [345, 157] width 4 height 4
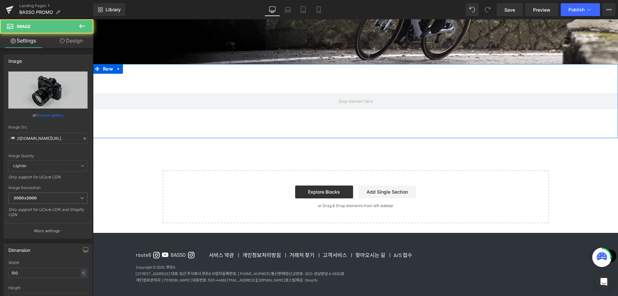
scroll to position [166, 0]
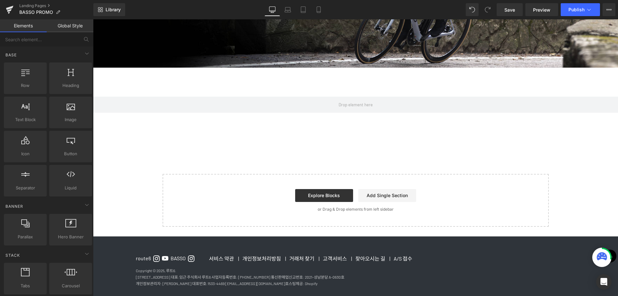
click at [148, 171] on div "Image PROMO ZONE Text Block Hero Banner Row 90px Select your layout" at bounding box center [355, 66] width 525 height 340
drag, startPoint x: 196, startPoint y: 150, endPoint x: 144, endPoint y: 115, distance: 62.8
click at [196, 150] on div "Image PROMO ZONE Text Block Hero Banner Row 90px Select your layout" at bounding box center [355, 66] width 525 height 340
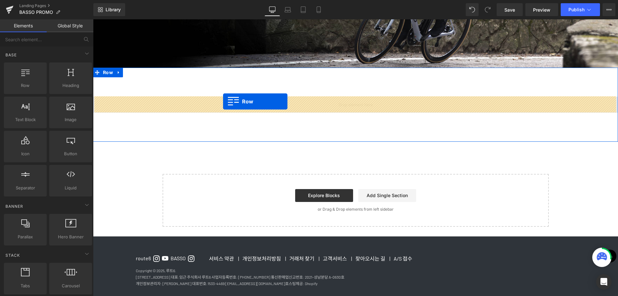
drag, startPoint x: 121, startPoint y: 96, endPoint x: 223, endPoint y: 101, distance: 101.9
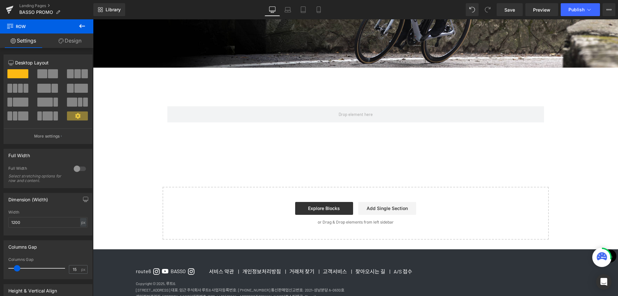
click at [158, 164] on div "Image PROMO ZONE Text Block Hero Banner Row Row 90px Select your layout" at bounding box center [355, 72] width 525 height 353
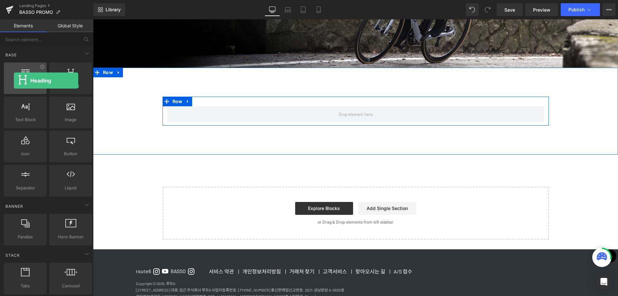
drag, startPoint x: 71, startPoint y: 80, endPoint x: 14, endPoint y: 80, distance: 57.0
click at [14, 80] on div "Row rows, columns, layouts, div Heading headings, titles, h1,h2,h3,h4,h5,h6 Tex…" at bounding box center [48, 129] width 91 height 136
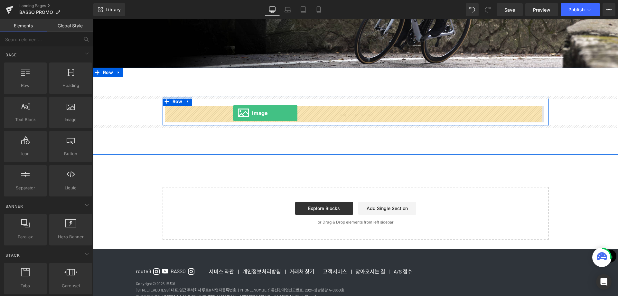
drag, startPoint x: 174, startPoint y: 135, endPoint x: 233, endPoint y: 113, distance: 63.0
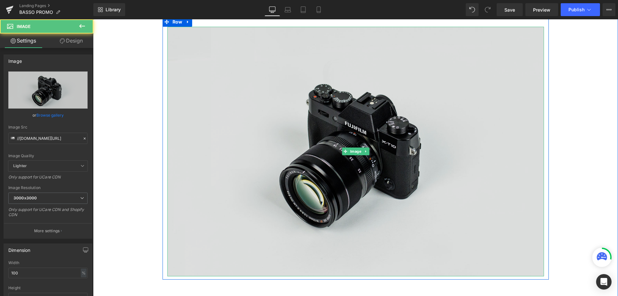
scroll to position [251, 0]
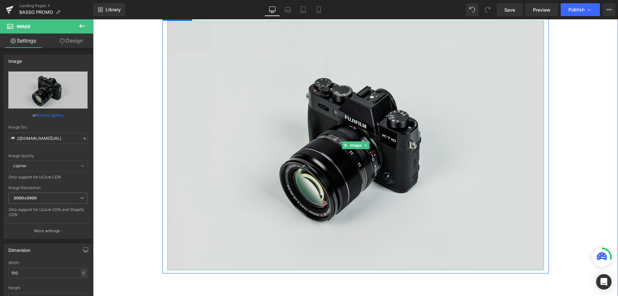
click at [424, 154] on img at bounding box center [355, 145] width 377 height 249
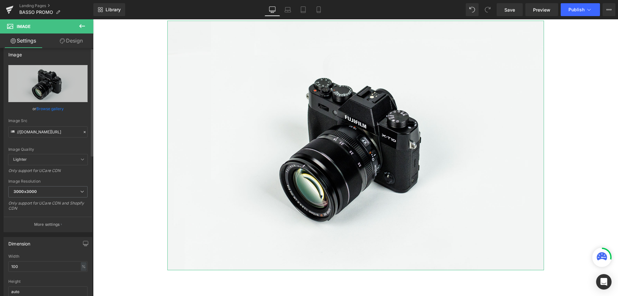
scroll to position [0, 0]
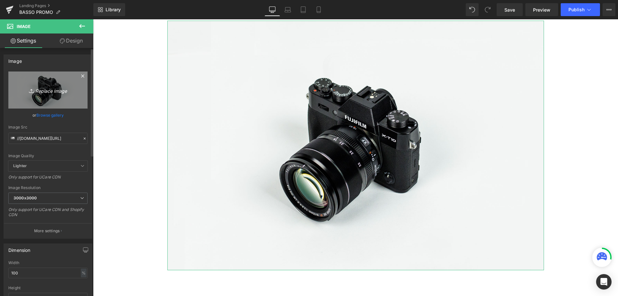
click at [50, 89] on icon "Replace Image" at bounding box center [48, 90] width 52 height 8
type input "C:\fakepath\250812_BASSO_PROMO_BANNER.jpg"
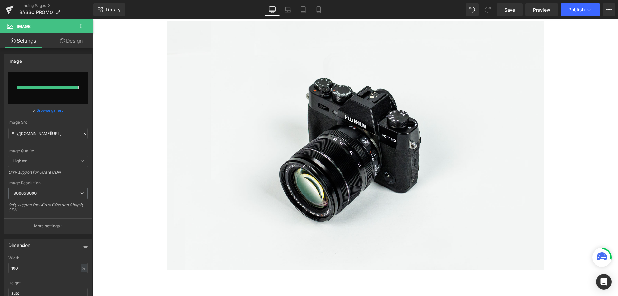
type input "https://ucarecdn.com/5a558a61-d47a-41e0-9119-4e1c7ff5e81d/-/format/auto/-/previ…"
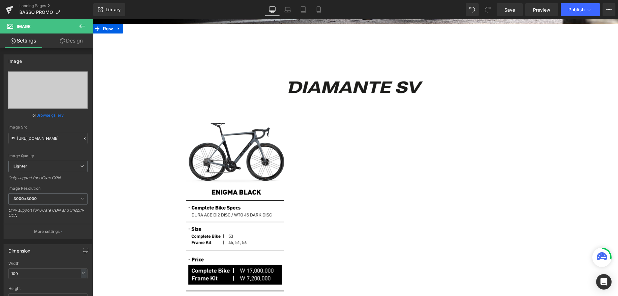
scroll to position [209, 0]
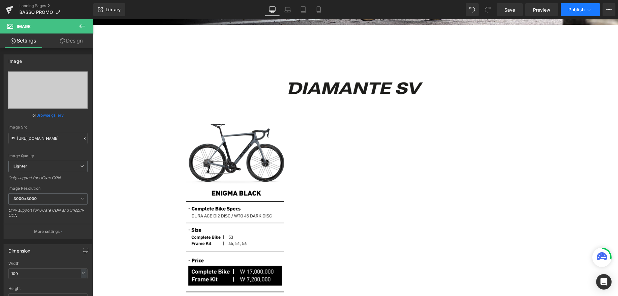
click at [585, 10] on button "Publish" at bounding box center [580, 9] width 39 height 13
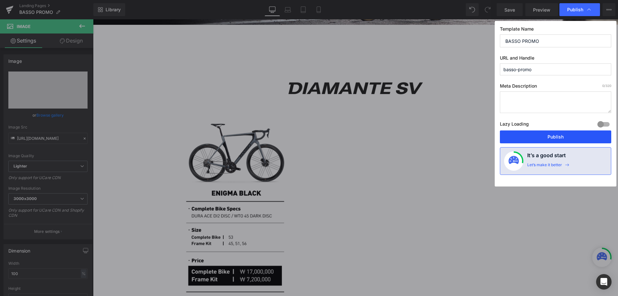
drag, startPoint x: 555, startPoint y: 135, endPoint x: 525, endPoint y: 93, distance: 51.4
click at [555, 135] on button "Publish" at bounding box center [555, 136] width 111 height 13
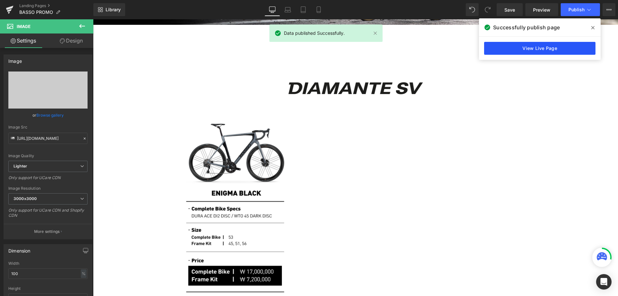
click at [538, 52] on link "View Live Page" at bounding box center [539, 48] width 111 height 13
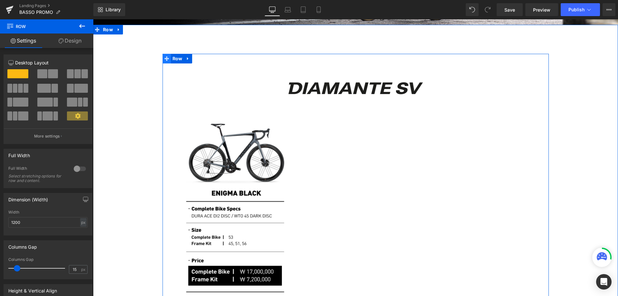
click at [164, 58] on icon at bounding box center [166, 58] width 5 height 5
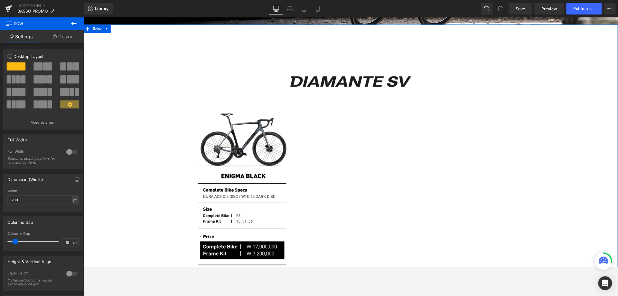
scroll to position [209, 0]
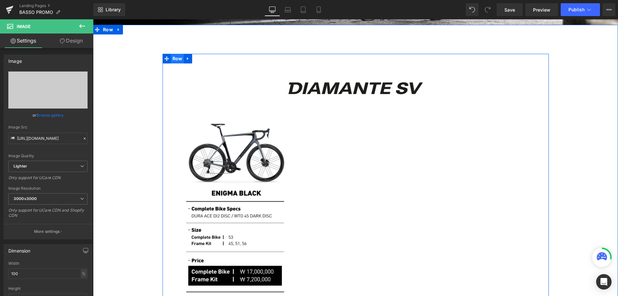
click at [171, 59] on span "Row" at bounding box center [177, 59] width 13 height 10
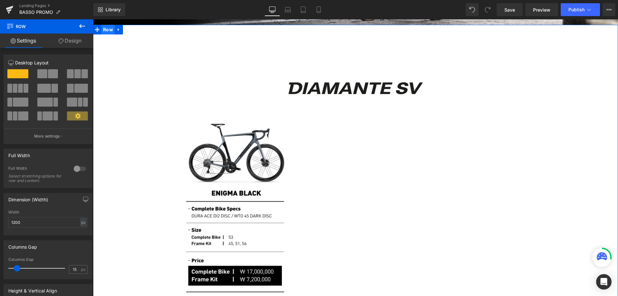
click at [105, 30] on span "Row" at bounding box center [107, 30] width 13 height 10
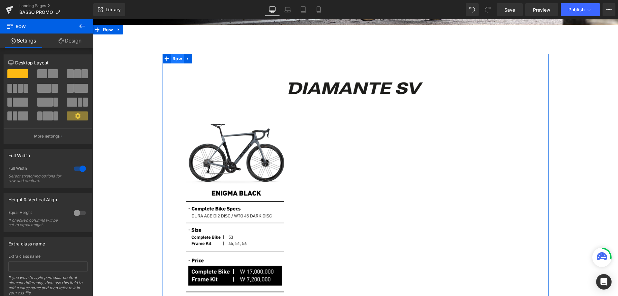
click at [175, 60] on span "Row" at bounding box center [177, 59] width 13 height 10
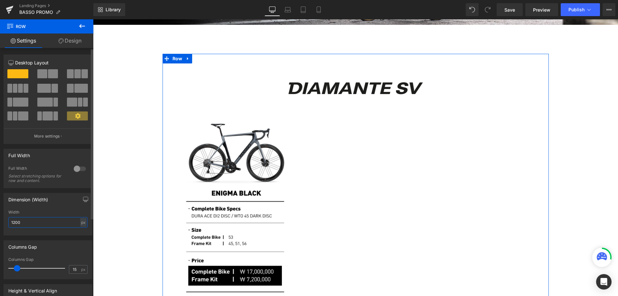
click at [43, 225] on input "1200" at bounding box center [47, 222] width 79 height 11
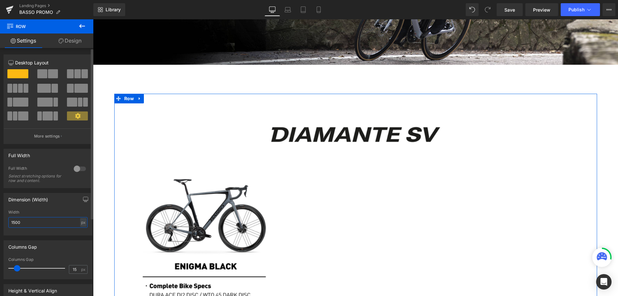
click at [52, 217] on input "1500" at bounding box center [47, 222] width 79 height 11
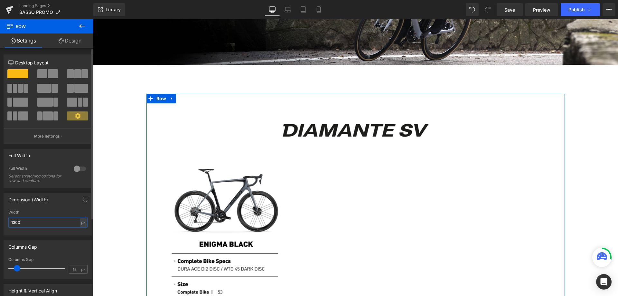
type input "1300"
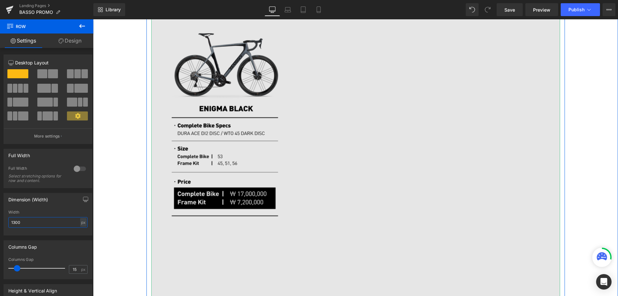
scroll to position [297, 0]
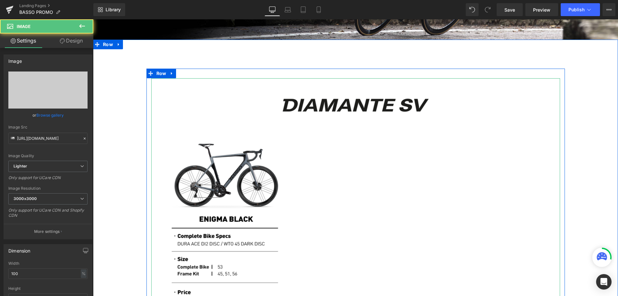
scroll to position [255, 0]
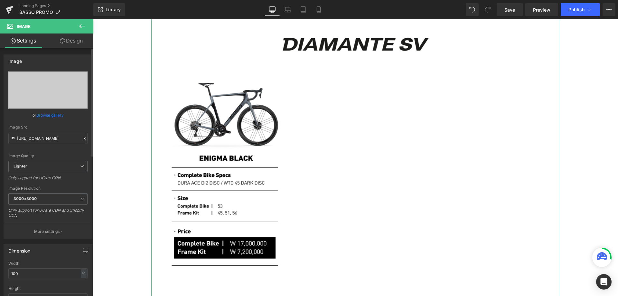
click at [82, 139] on icon at bounding box center [84, 138] width 5 height 5
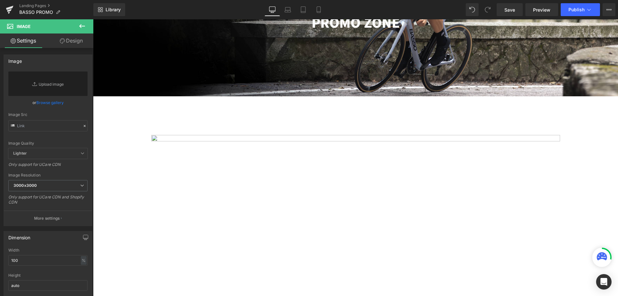
scroll to position [126, 0]
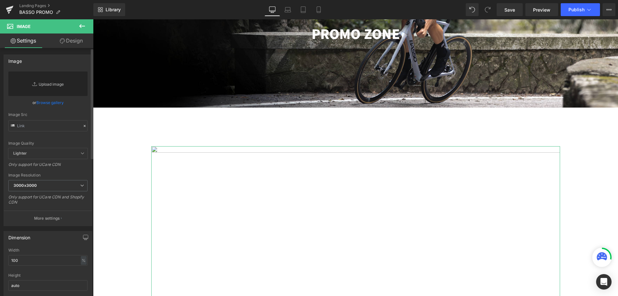
click at [38, 84] on link "Replace Image" at bounding box center [47, 83] width 79 height 24
type input "C:\fakepath\250812_BASSO_PROMO_BANNER.jpg"
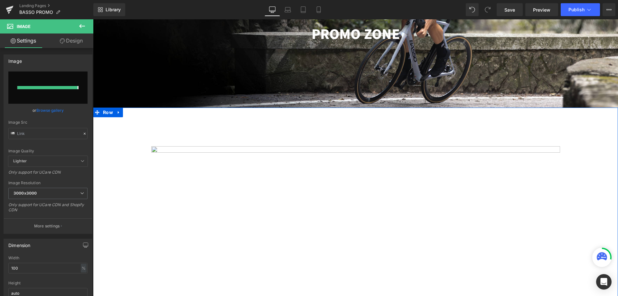
type input "https://ucarecdn.com/05e7afa7-348f-4812-94c1-23f7b1788b3e/-/format/auto/-/previ…"
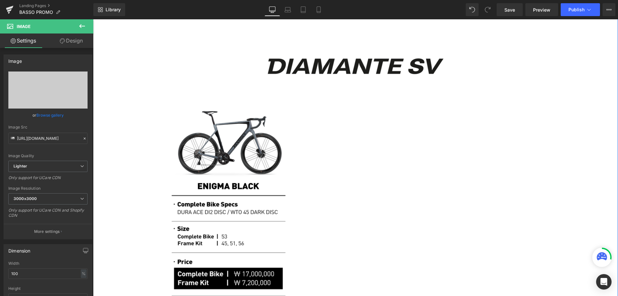
scroll to position [233, 0]
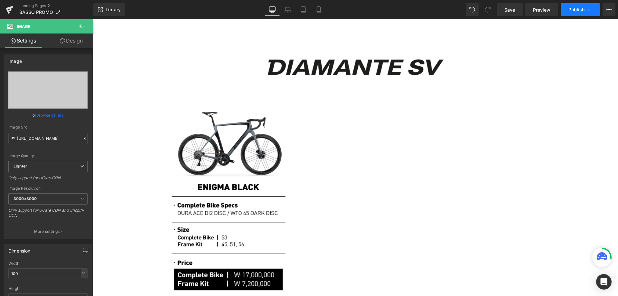
click at [585, 8] on button "Publish" at bounding box center [580, 9] width 39 height 13
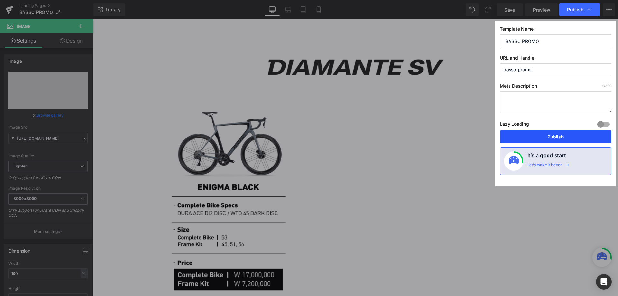
click at [563, 132] on button "Publish" at bounding box center [555, 136] width 111 height 13
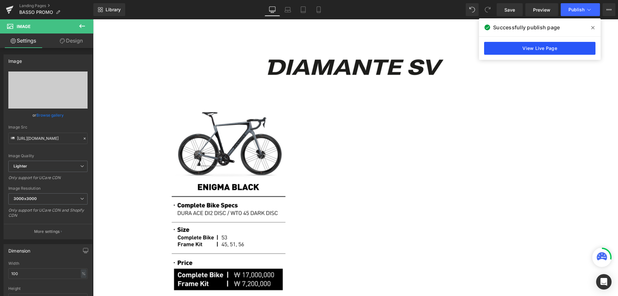
click at [530, 47] on link "View Live Page" at bounding box center [539, 48] width 111 height 13
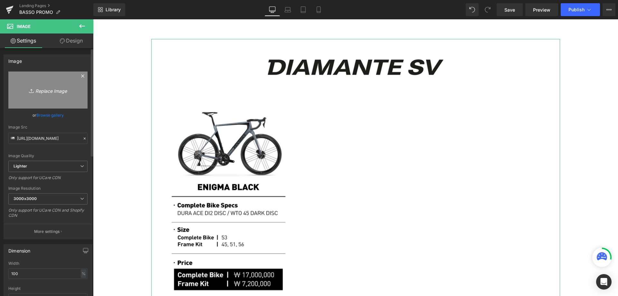
click at [41, 91] on icon "Replace Image" at bounding box center [48, 90] width 52 height 8
type input "C:\fakepath\Untitled-2.svg"
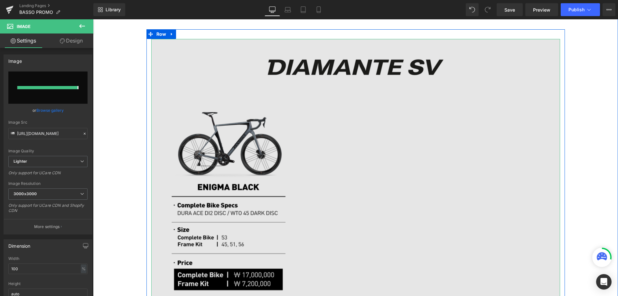
type input "https://ucarecdn.com/0e33c0d6-8bd6-4cb3-8060-67ce09779790/Untitled-2.svg"
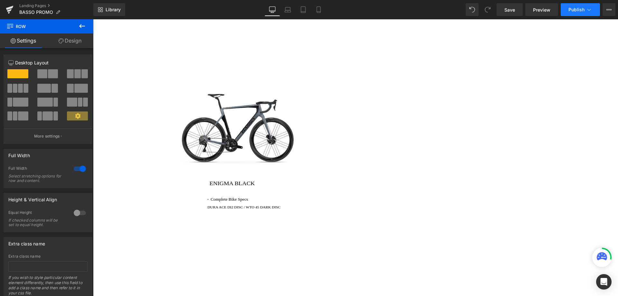
click at [589, 10] on icon at bounding box center [589, 9] width 6 height 6
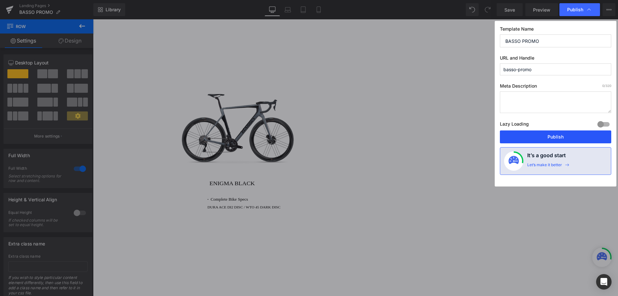
drag, startPoint x: 566, startPoint y: 134, endPoint x: 497, endPoint y: 103, distance: 75.6
click at [566, 134] on button "Publish" at bounding box center [555, 136] width 111 height 13
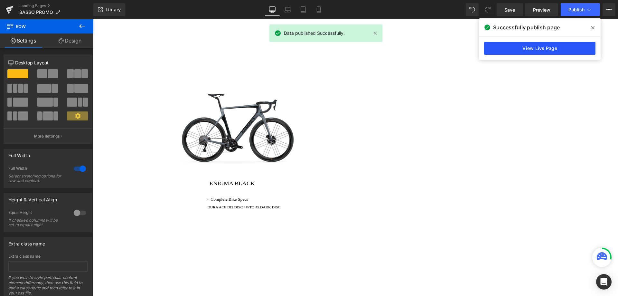
click at [548, 48] on link "View Live Page" at bounding box center [539, 48] width 111 height 13
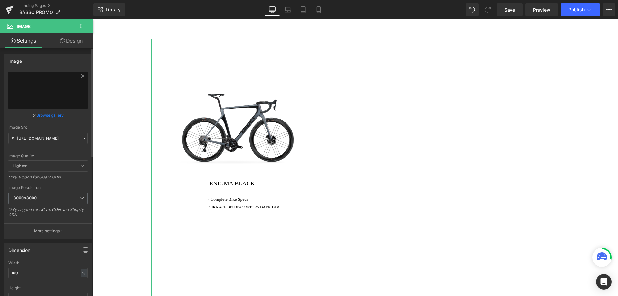
click at [79, 76] on icon at bounding box center [83, 76] width 8 height 8
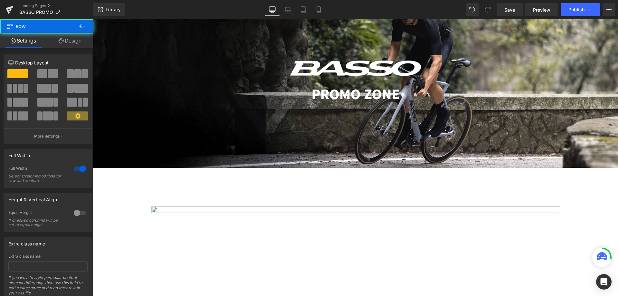
scroll to position [18, 0]
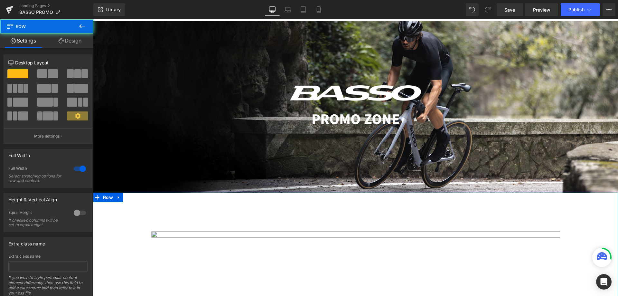
scroll to position [61, 0]
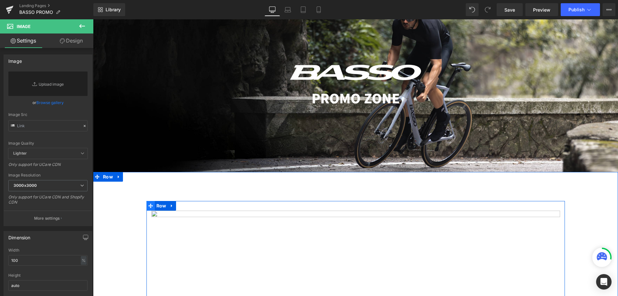
click at [150, 207] on span at bounding box center [150, 206] width 8 height 10
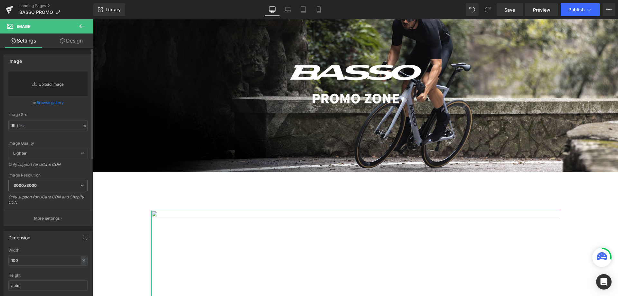
click at [41, 86] on link "Replace Image" at bounding box center [47, 83] width 79 height 24
type input "C:\fakepath\250812_BASSO_PROMO_BANNER.svg"
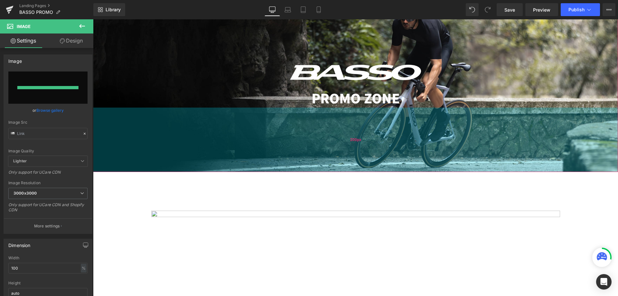
type input "https://ucarecdn.com/ef61e49e-d011-4283-92d5-976c115c88c7/250812_BASSO_PROMO_BA…"
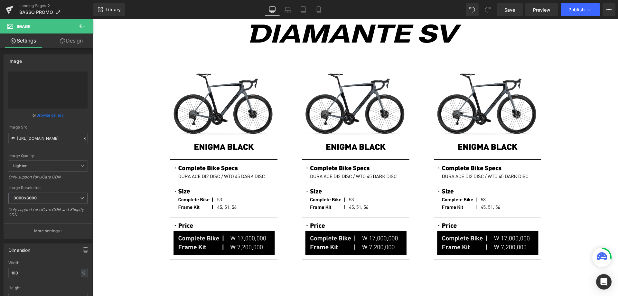
scroll to position [276, 0]
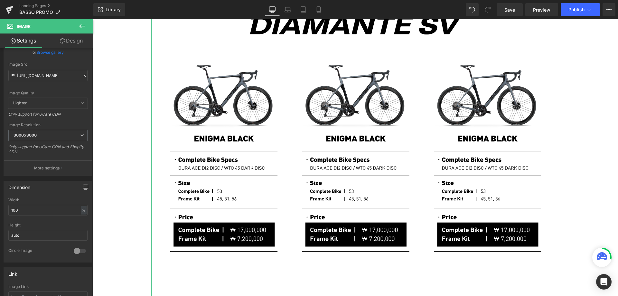
scroll to position [64, 0]
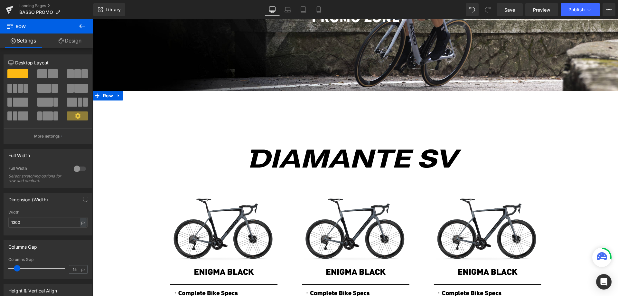
scroll to position [190, 0]
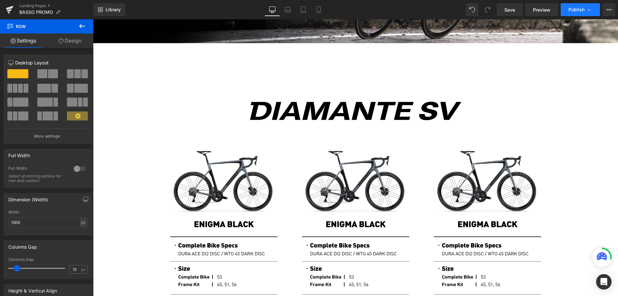
click at [580, 8] on span "Publish" at bounding box center [576, 9] width 16 height 5
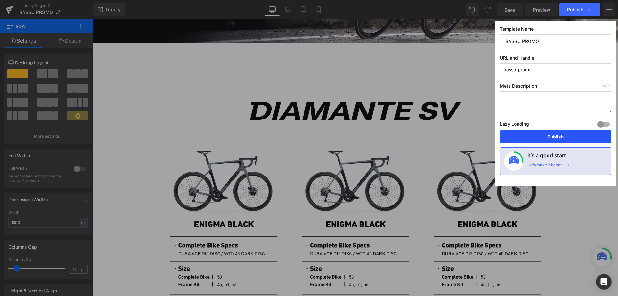
click at [548, 134] on button "Publish" at bounding box center [555, 136] width 111 height 13
